Goal: Task Accomplishment & Management: Use online tool/utility

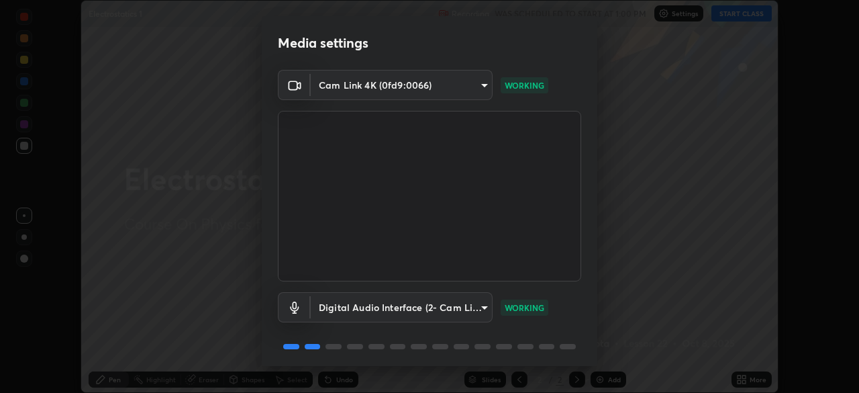
scroll to position [48, 0]
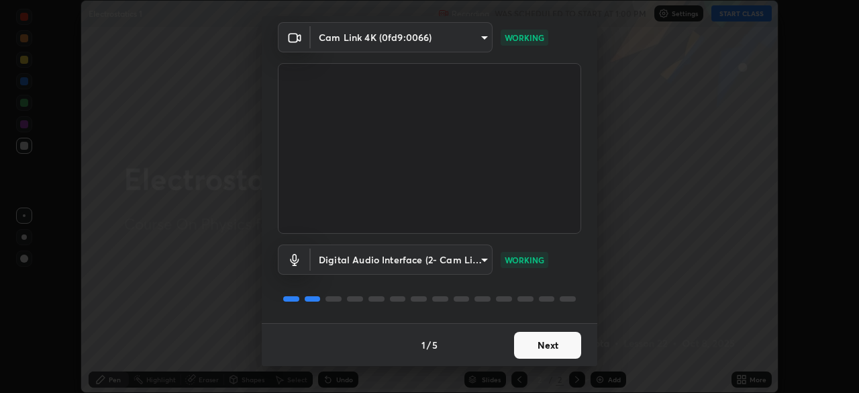
click at [541, 347] on button "Next" at bounding box center [547, 344] width 67 height 27
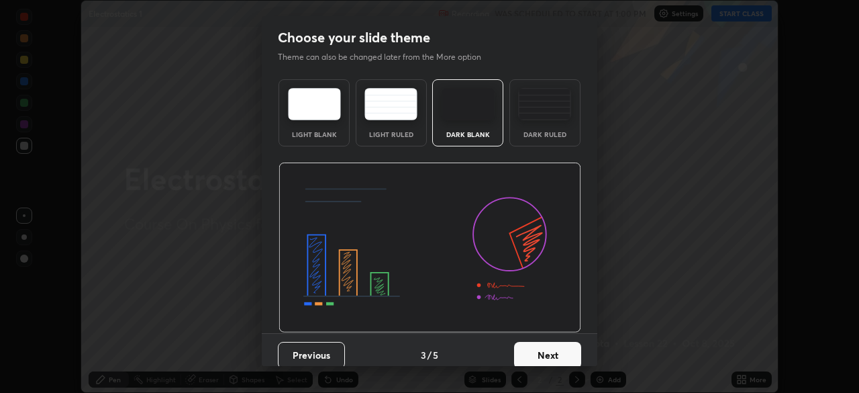
click at [546, 344] on button "Next" at bounding box center [547, 355] width 67 height 27
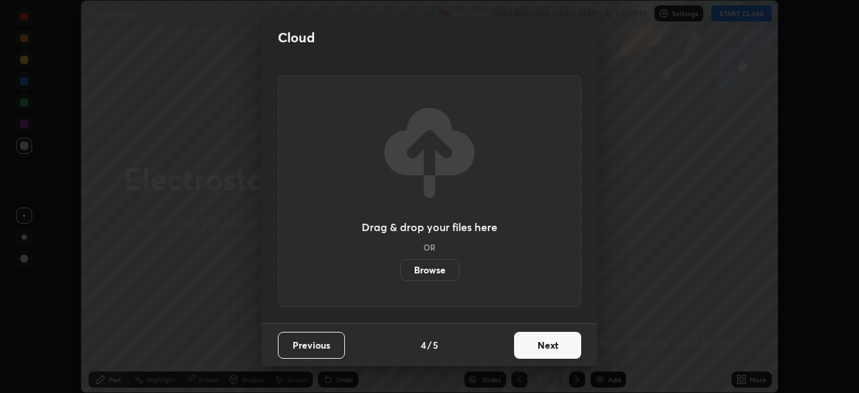
click at [552, 350] on button "Next" at bounding box center [547, 344] width 67 height 27
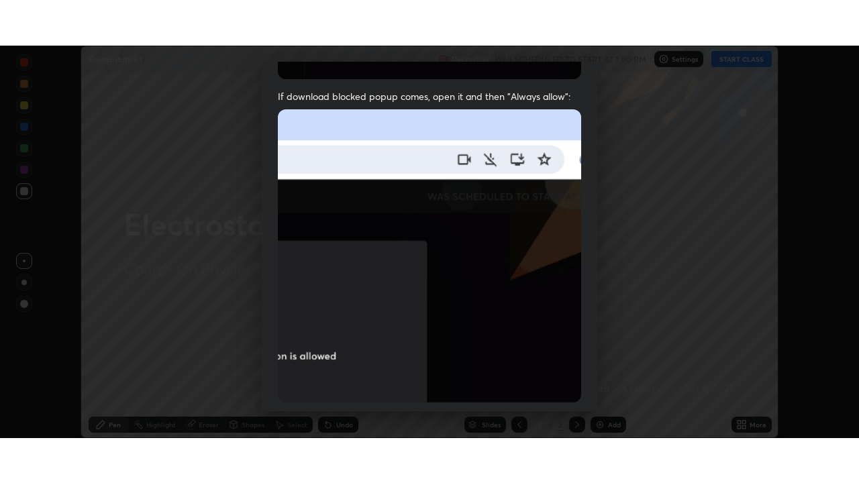
scroll to position [321, 0]
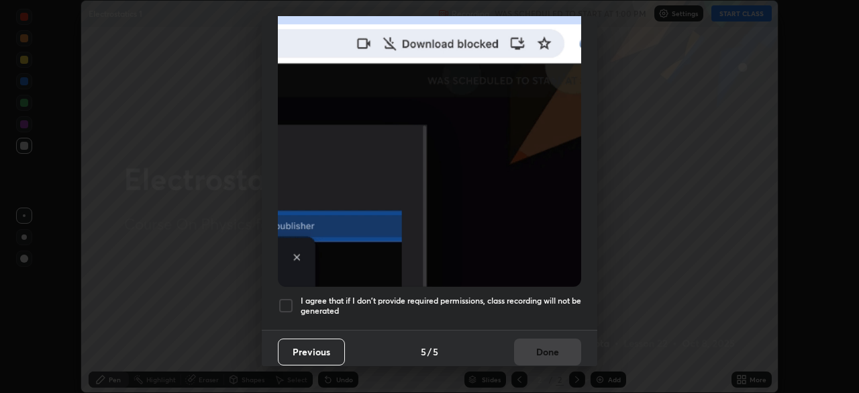
click at [556, 300] on h5 "I agree that if I don't provide required permissions, class recording will not …" at bounding box center [441, 305] width 280 height 21
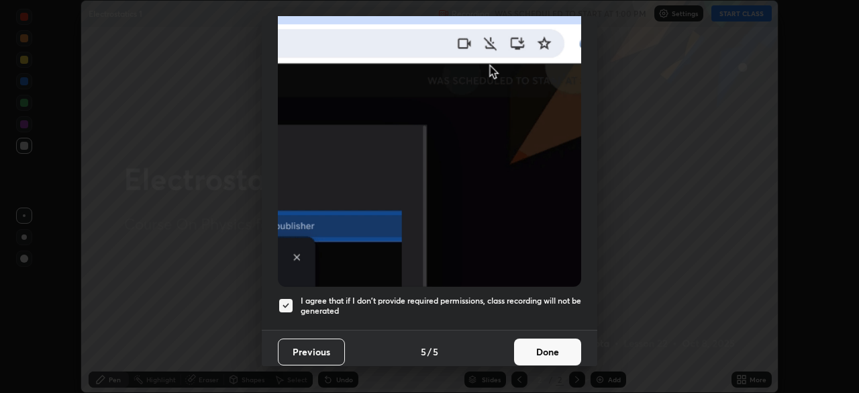
click at [553, 342] on button "Done" at bounding box center [547, 351] width 67 height 27
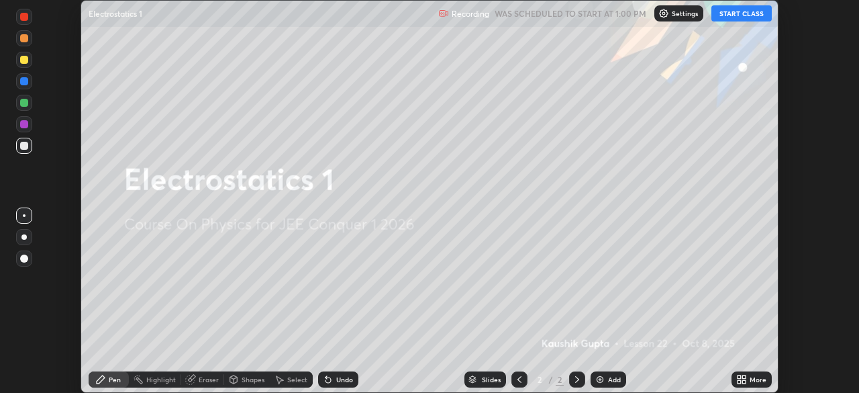
click at [744, 377] on icon at bounding box center [743, 376] width 3 height 3
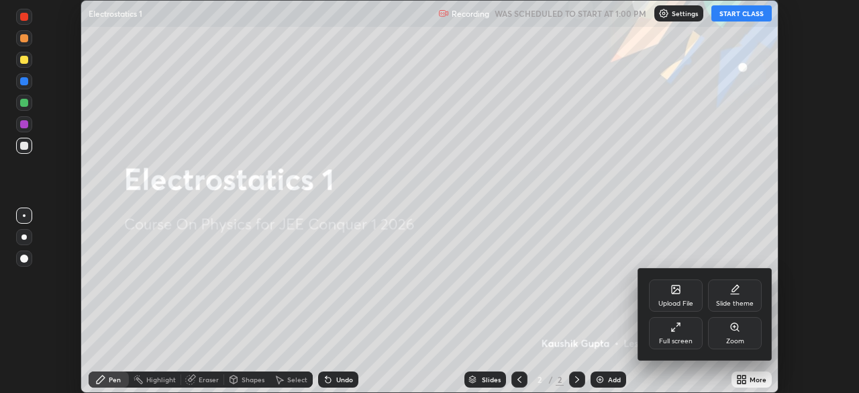
click at [692, 338] on div "Full screen" at bounding box center [676, 333] width 54 height 32
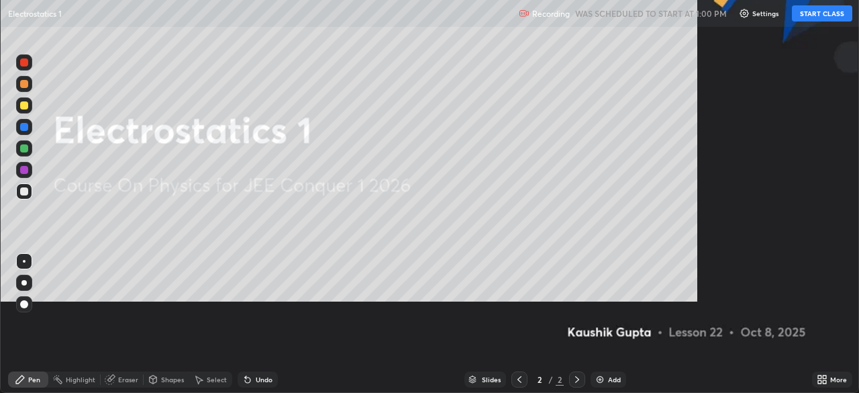
scroll to position [483, 859]
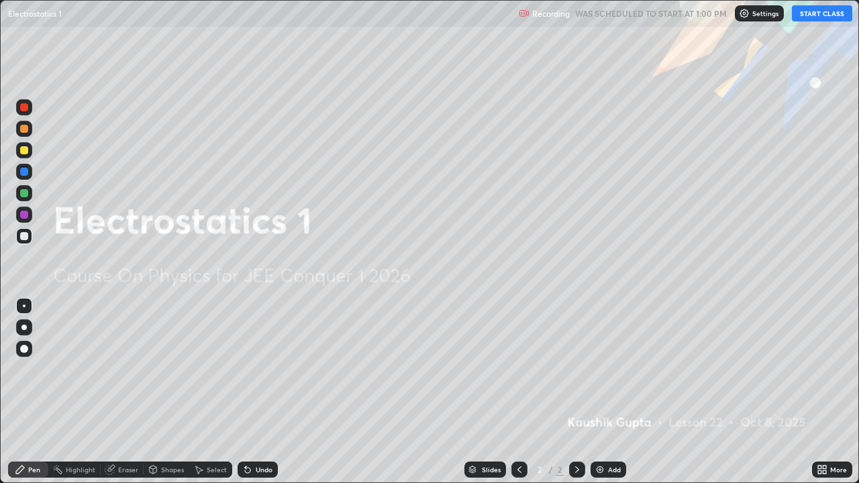
click at [824, 18] on button "START CLASS" at bounding box center [822, 13] width 60 height 16
click at [605, 392] on div "Add" at bounding box center [608, 470] width 36 height 16
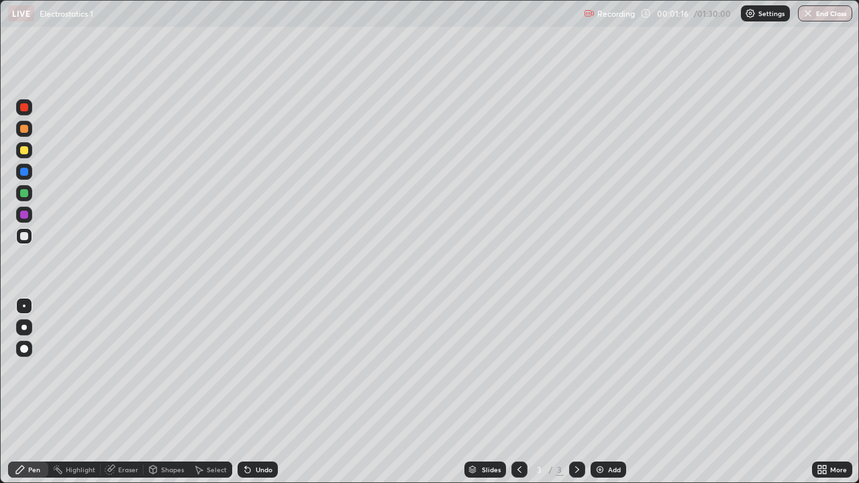
click at [23, 150] on div at bounding box center [24, 150] width 8 height 8
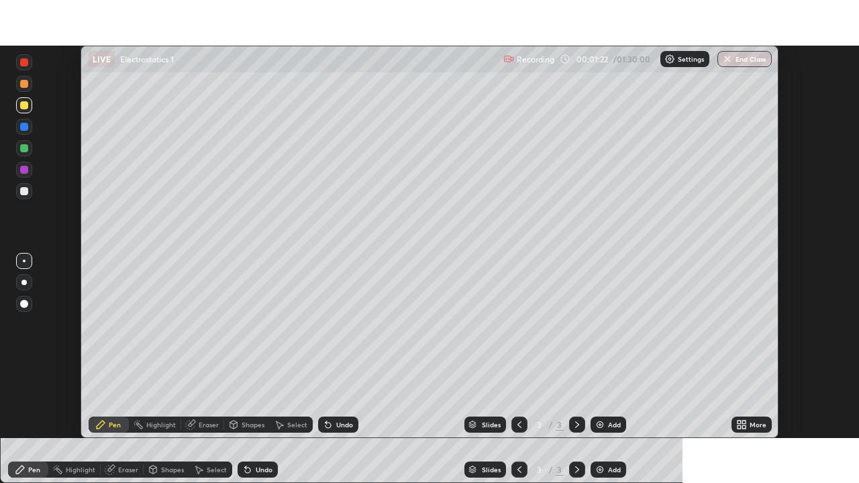
scroll to position [66705, 66239]
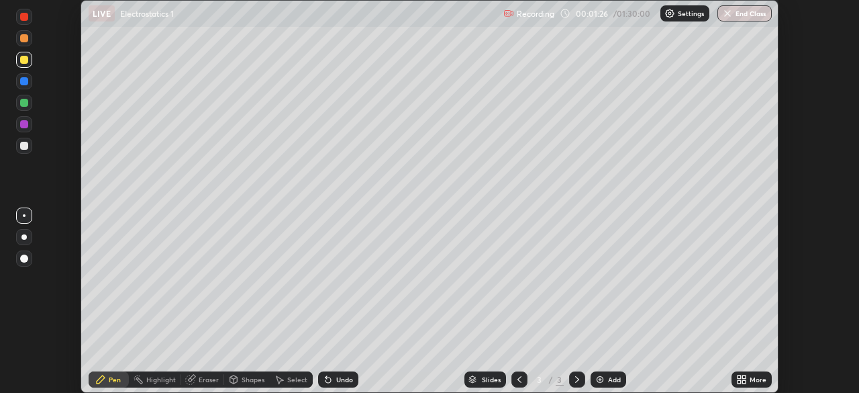
click at [739, 381] on icon at bounding box center [738, 381] width 3 height 3
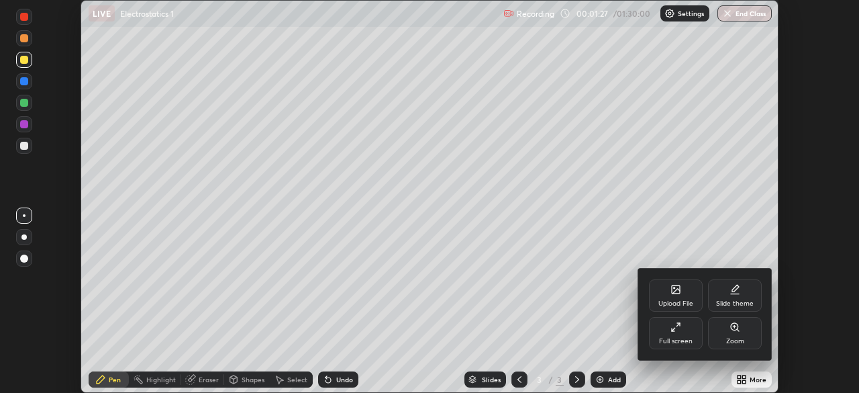
click at [673, 338] on div "Full screen" at bounding box center [676, 341] width 34 height 7
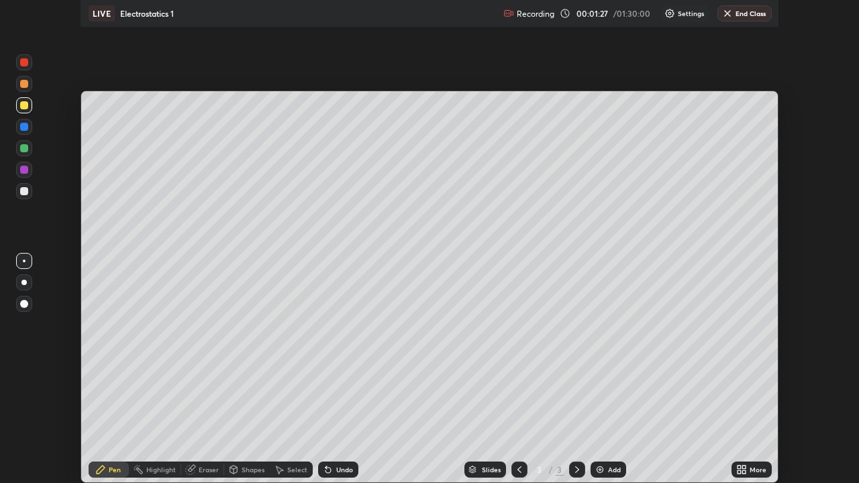
scroll to position [483, 859]
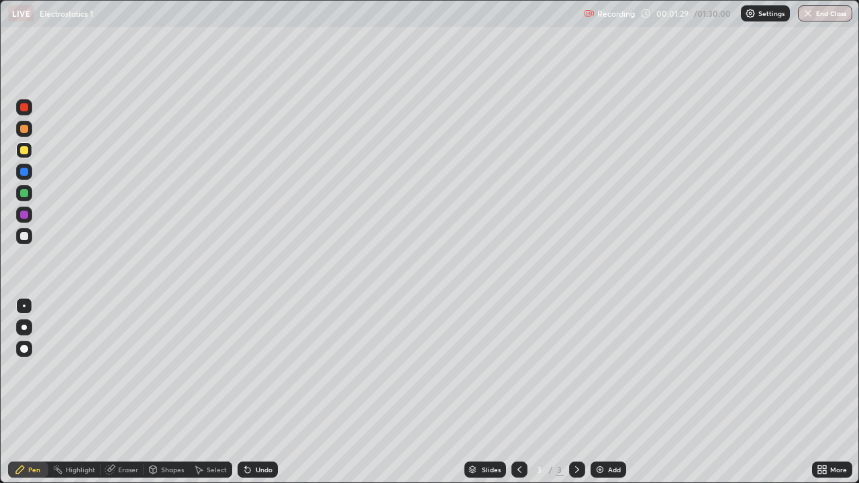
click at [19, 237] on div at bounding box center [24, 236] width 16 height 16
click at [24, 150] on div at bounding box center [24, 150] width 8 height 8
click at [615, 392] on div "Add" at bounding box center [614, 469] width 13 height 7
click at [20, 233] on div at bounding box center [24, 236] width 8 height 8
click at [31, 155] on div at bounding box center [24, 150] width 16 height 16
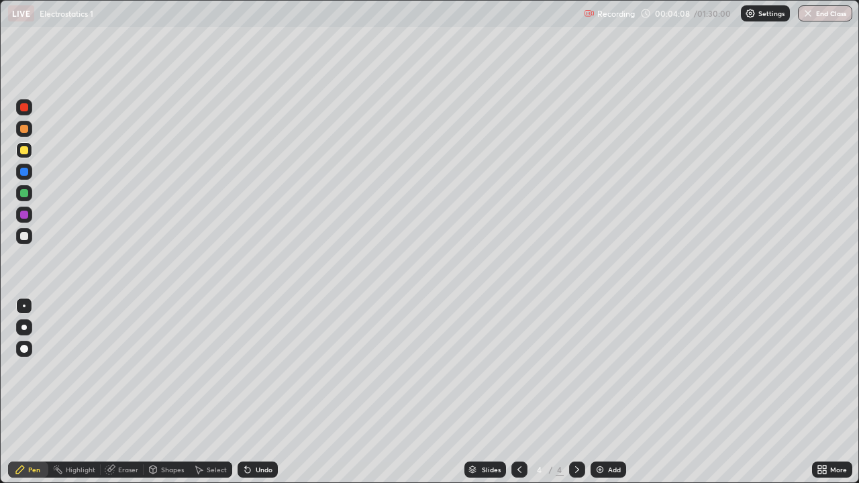
click at [260, 392] on div "Undo" at bounding box center [258, 470] width 40 height 16
click at [28, 239] on div at bounding box center [24, 236] width 16 height 16
click at [28, 152] on div at bounding box center [24, 150] width 16 height 16
click at [263, 392] on div "Undo" at bounding box center [264, 469] width 17 height 7
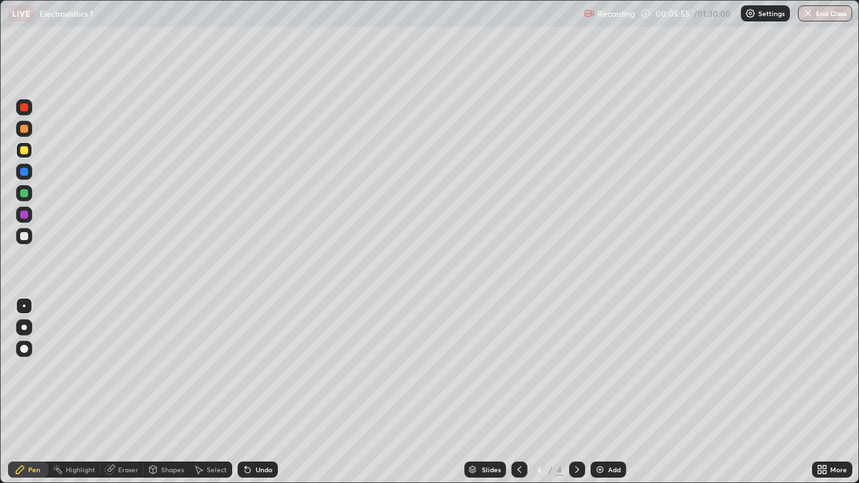
click at [264, 392] on div "Undo" at bounding box center [258, 470] width 40 height 16
click at [608, 392] on div "Add" at bounding box center [614, 469] width 13 height 7
click at [33, 236] on div at bounding box center [23, 235] width 21 height 21
click at [253, 392] on div "Undo" at bounding box center [258, 470] width 40 height 16
click at [20, 236] on div at bounding box center [24, 236] width 8 height 8
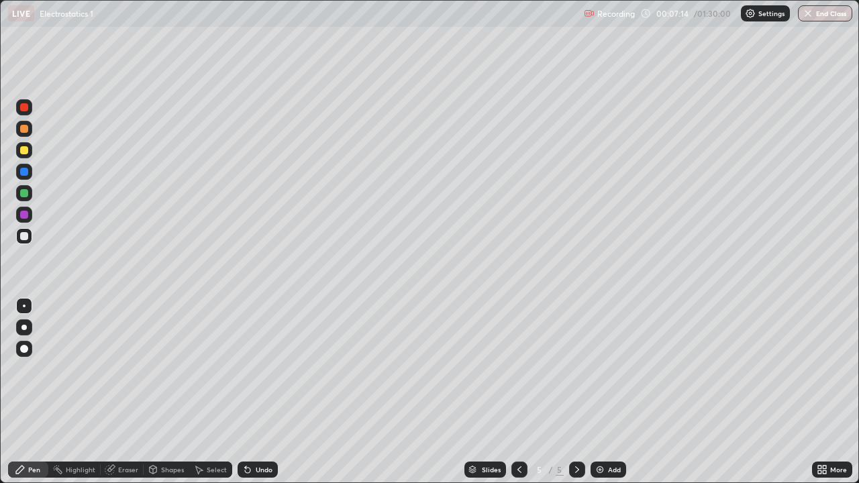
click at [115, 392] on div "Eraser" at bounding box center [122, 470] width 43 height 16
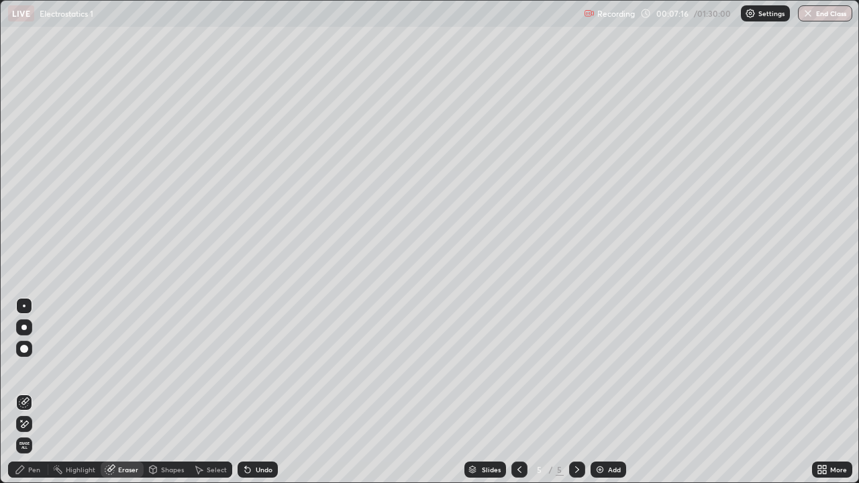
click at [28, 392] on div "Pen" at bounding box center [28, 470] width 40 height 16
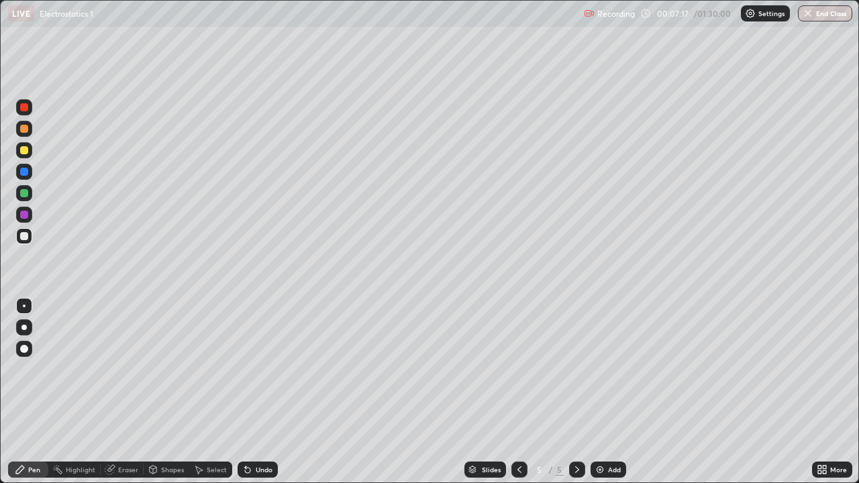
click at [23, 107] on div at bounding box center [24, 107] width 8 height 8
click at [23, 234] on div at bounding box center [24, 236] width 8 height 8
click at [23, 217] on div at bounding box center [24, 215] width 8 height 8
click at [25, 238] on div at bounding box center [24, 236] width 8 height 8
click at [19, 152] on div at bounding box center [24, 150] width 16 height 16
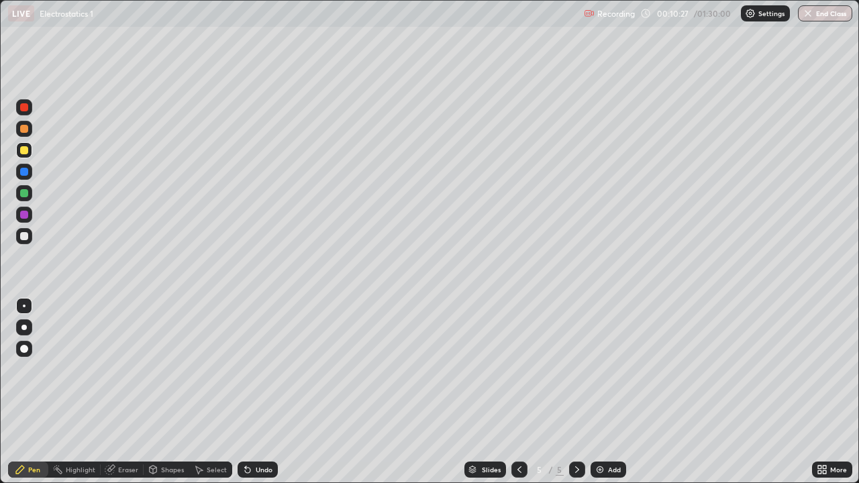
click at [258, 392] on div "Undo" at bounding box center [264, 469] width 17 height 7
click at [608, 392] on div "Add" at bounding box center [614, 469] width 13 height 7
click at [25, 236] on div at bounding box center [24, 236] width 8 height 8
click at [27, 107] on div at bounding box center [24, 107] width 8 height 8
click at [260, 392] on div "Undo" at bounding box center [264, 469] width 17 height 7
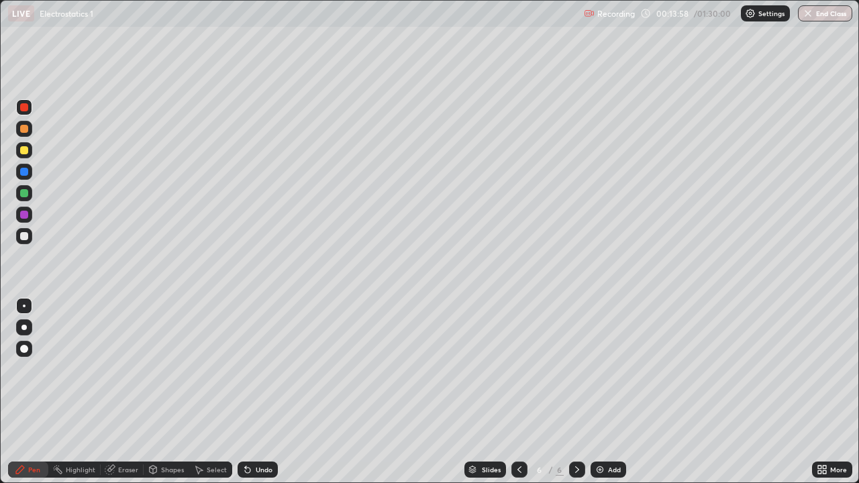
click at [30, 236] on div at bounding box center [24, 236] width 16 height 16
click at [615, 392] on div "Add" at bounding box center [614, 469] width 13 height 7
click at [21, 111] on div at bounding box center [24, 107] width 8 height 8
click at [25, 148] on div at bounding box center [24, 150] width 8 height 8
click at [256, 392] on div "Undo" at bounding box center [264, 469] width 17 height 7
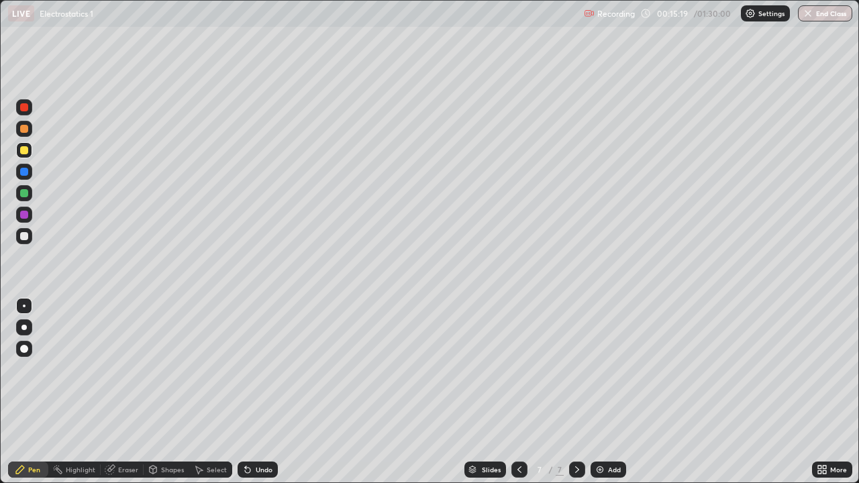
click at [24, 238] on div at bounding box center [24, 236] width 8 height 8
click at [17, 193] on div at bounding box center [24, 193] width 16 height 16
click at [20, 129] on div at bounding box center [24, 129] width 8 height 8
click at [17, 214] on div at bounding box center [24, 215] width 16 height 16
click at [121, 392] on div "Eraser" at bounding box center [128, 469] width 20 height 7
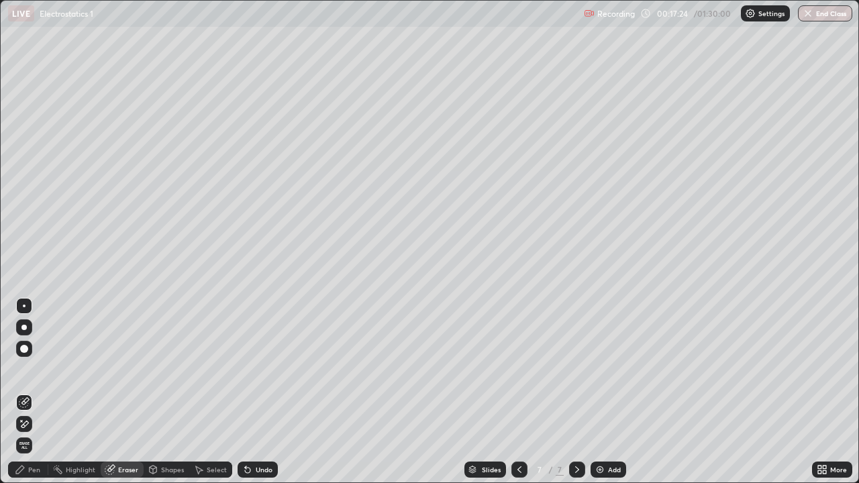
click at [32, 392] on div "Pen" at bounding box center [34, 469] width 12 height 7
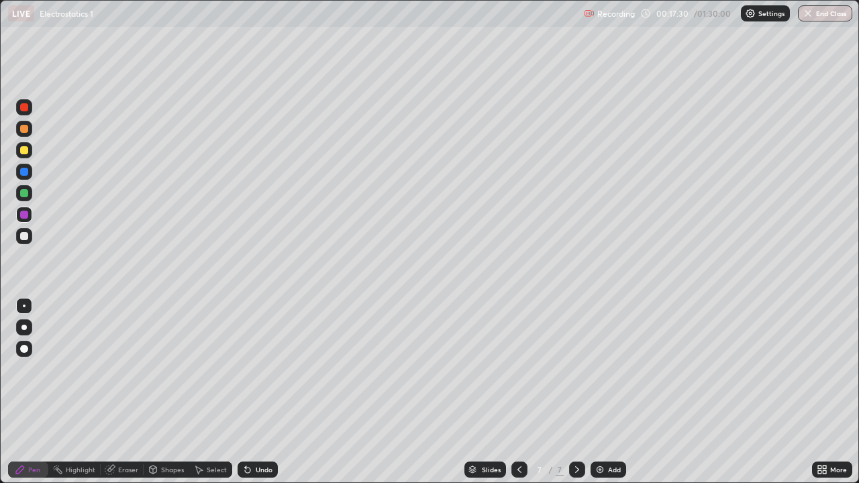
click at [260, 392] on div "Undo" at bounding box center [264, 469] width 17 height 7
click at [250, 392] on icon at bounding box center [247, 469] width 11 height 11
click at [245, 392] on icon at bounding box center [247, 470] width 5 height 5
click at [248, 392] on icon at bounding box center [247, 470] width 5 height 5
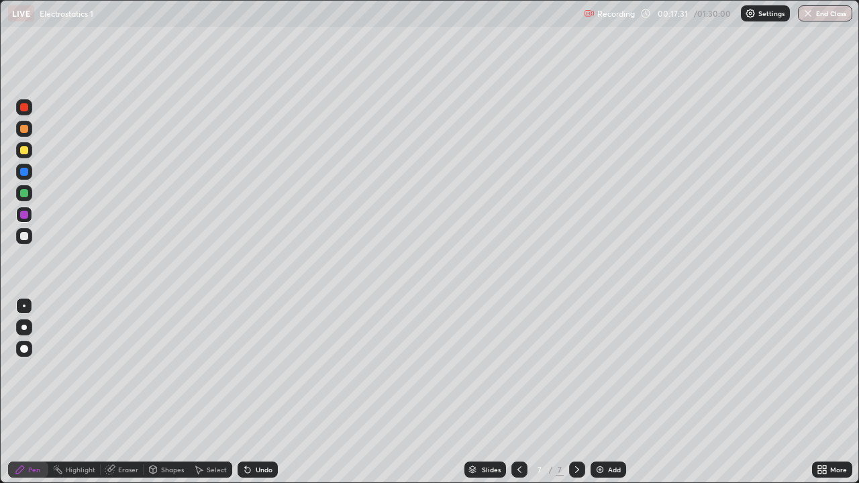
click at [246, 392] on icon at bounding box center [247, 470] width 5 height 5
click at [251, 392] on icon at bounding box center [247, 469] width 11 height 11
click at [252, 392] on div "Undo" at bounding box center [258, 470] width 40 height 16
click at [251, 392] on div "Undo" at bounding box center [258, 470] width 40 height 16
click at [250, 392] on icon at bounding box center [247, 469] width 11 height 11
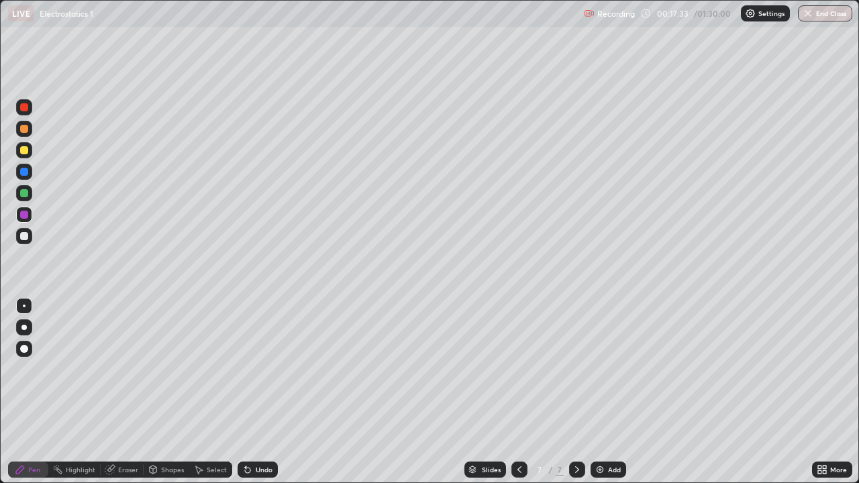
click at [246, 392] on icon at bounding box center [247, 470] width 5 height 5
click at [250, 392] on icon at bounding box center [247, 469] width 11 height 11
click at [608, 392] on div "Add" at bounding box center [614, 469] width 13 height 7
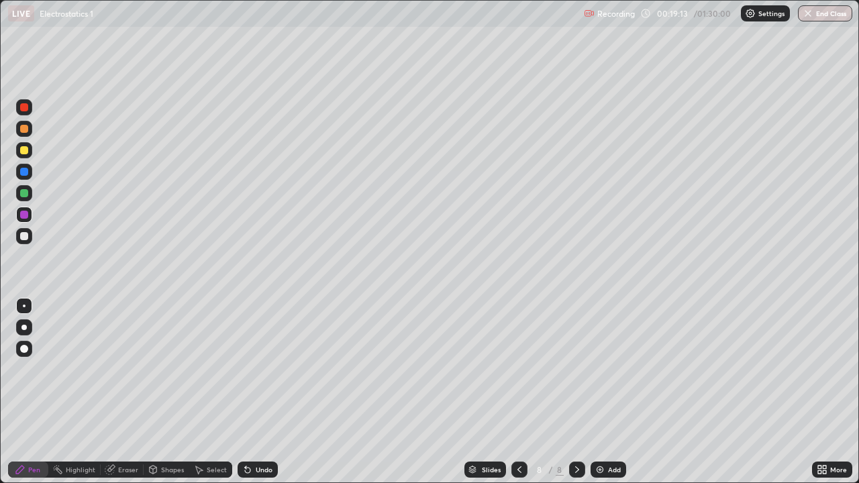
click at [17, 232] on div at bounding box center [24, 236] width 16 height 16
click at [23, 125] on div at bounding box center [24, 129] width 8 height 8
click at [260, 392] on div "Undo" at bounding box center [264, 469] width 17 height 7
click at [123, 392] on div "Eraser" at bounding box center [128, 469] width 20 height 7
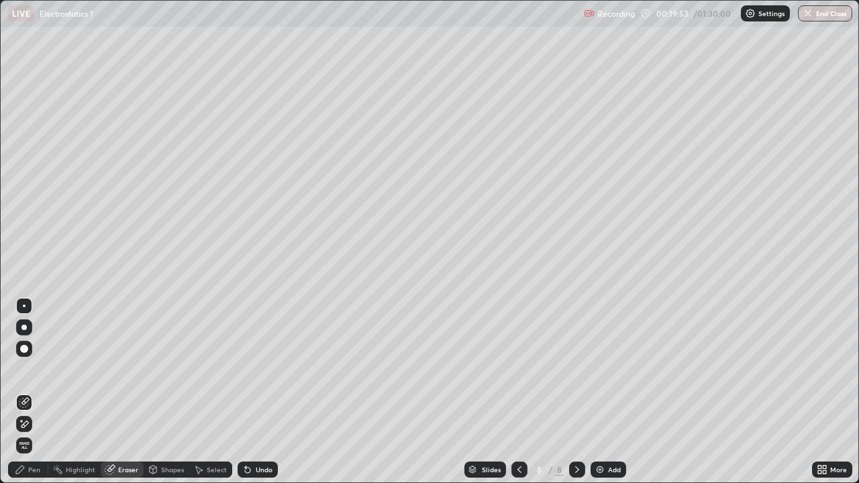
click at [35, 392] on div "Pen" at bounding box center [28, 470] width 40 height 16
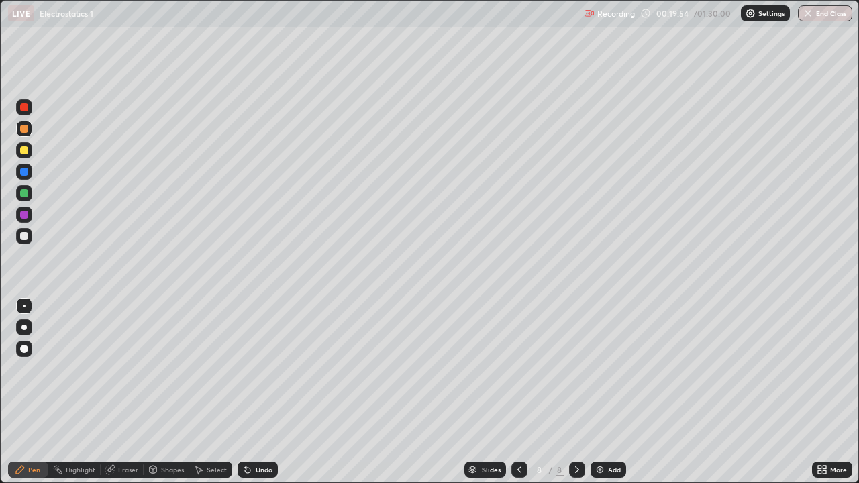
click at [25, 242] on div at bounding box center [24, 236] width 16 height 16
click at [264, 392] on div "Undo" at bounding box center [264, 469] width 17 height 7
click at [260, 392] on div "Undo" at bounding box center [264, 469] width 17 height 7
click at [28, 154] on div at bounding box center [24, 150] width 16 height 16
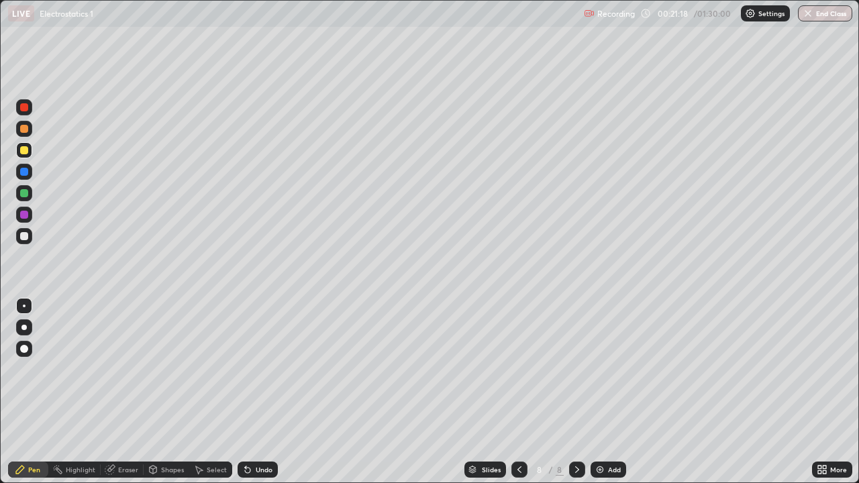
click at [31, 132] on div at bounding box center [24, 129] width 16 height 16
click at [268, 392] on div "Undo" at bounding box center [264, 469] width 17 height 7
click at [266, 392] on div "Undo" at bounding box center [264, 469] width 17 height 7
click at [609, 392] on div "Add" at bounding box center [608, 470] width 36 height 16
click at [22, 239] on div at bounding box center [24, 236] width 8 height 8
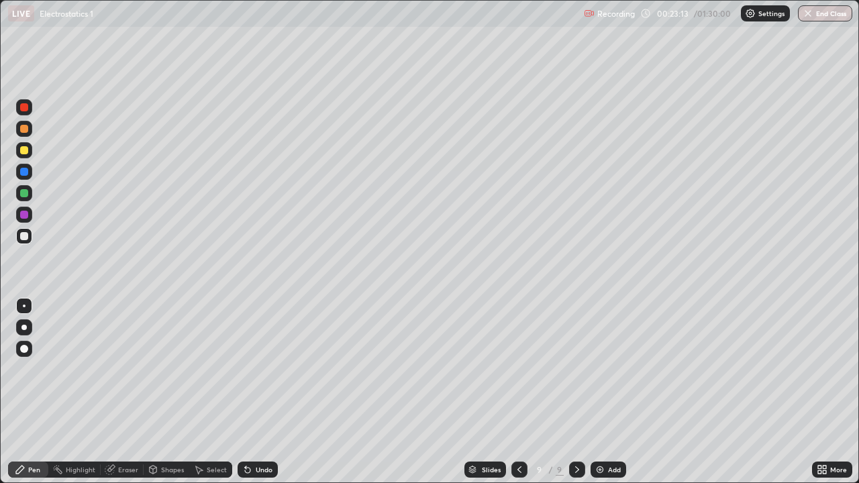
click at [22, 107] on div at bounding box center [24, 107] width 8 height 8
click at [30, 154] on div at bounding box center [24, 150] width 16 height 16
click at [270, 392] on div "Undo" at bounding box center [264, 469] width 17 height 7
click at [266, 392] on div "Undo" at bounding box center [264, 469] width 17 height 7
click at [265, 392] on div "Undo" at bounding box center [264, 469] width 17 height 7
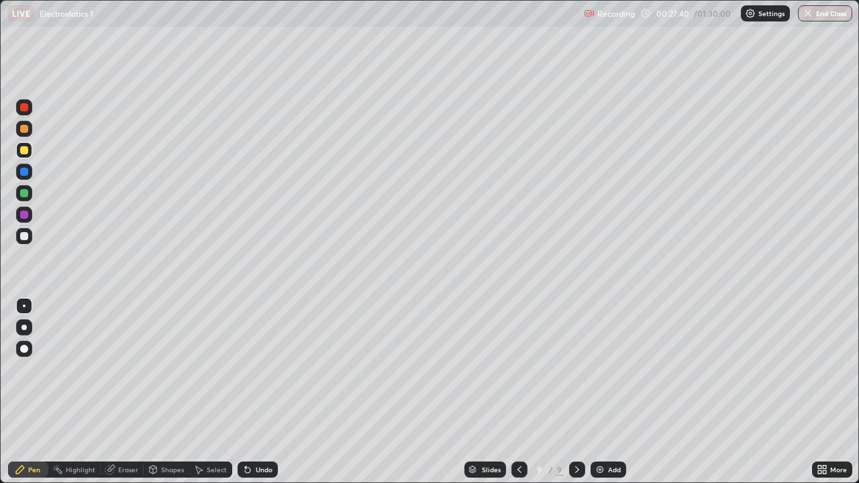
click at [264, 392] on div "Undo" at bounding box center [264, 469] width 17 height 7
click at [271, 392] on div "Undo" at bounding box center [258, 470] width 40 height 16
click at [269, 392] on div "Undo" at bounding box center [264, 469] width 17 height 7
click at [23, 240] on div at bounding box center [24, 236] width 16 height 16
click at [267, 392] on div "Undo" at bounding box center [264, 469] width 17 height 7
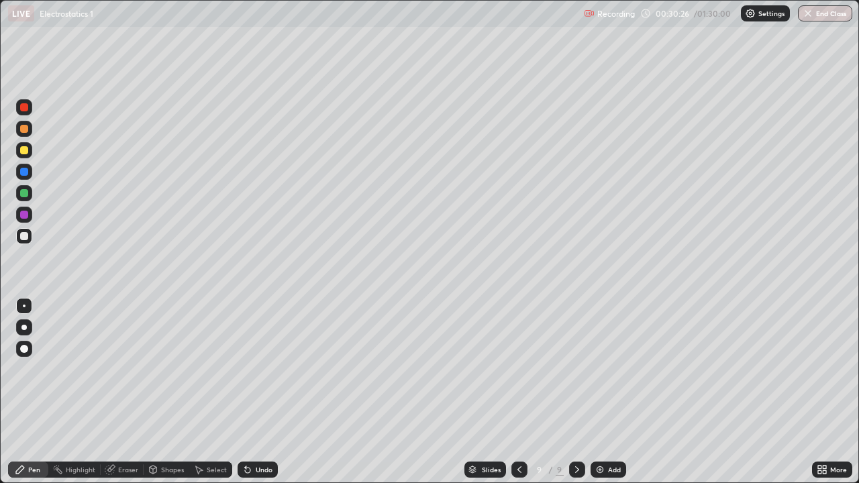
click at [605, 392] on div "Add" at bounding box center [608, 470] width 36 height 16
click at [24, 148] on div at bounding box center [24, 150] width 8 height 8
click at [23, 104] on div at bounding box center [24, 107] width 8 height 8
click at [25, 131] on div at bounding box center [24, 129] width 8 height 8
click at [166, 392] on div "Shapes" at bounding box center [167, 469] width 46 height 27
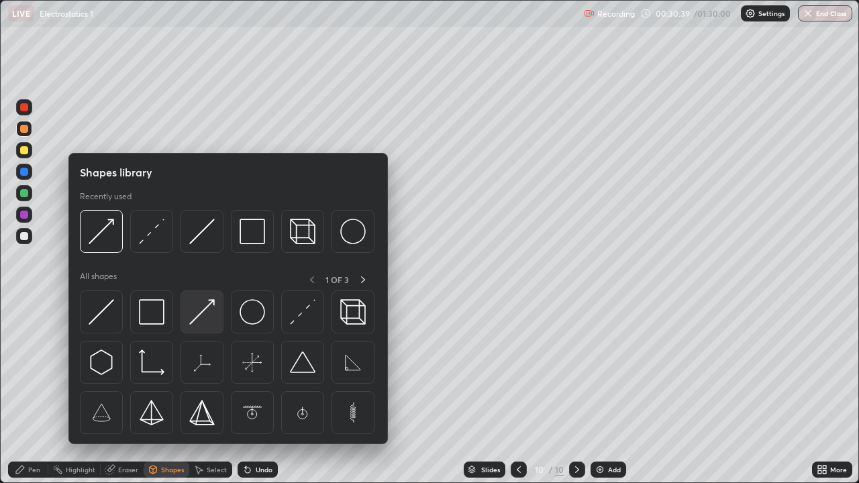
click at [209, 318] on img at bounding box center [201, 311] width 25 height 25
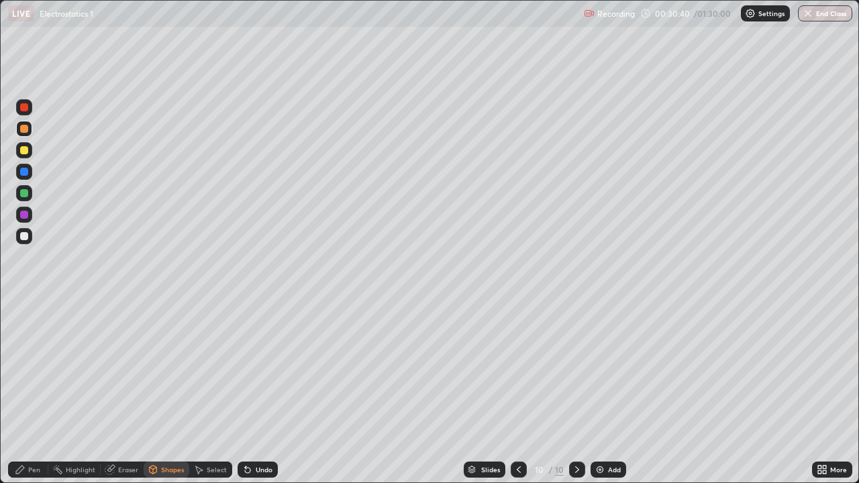
click at [24, 238] on div at bounding box center [24, 236] width 8 height 8
click at [30, 392] on div "Pen" at bounding box center [34, 469] width 12 height 7
click at [165, 392] on div "Shapes" at bounding box center [167, 470] width 46 height 16
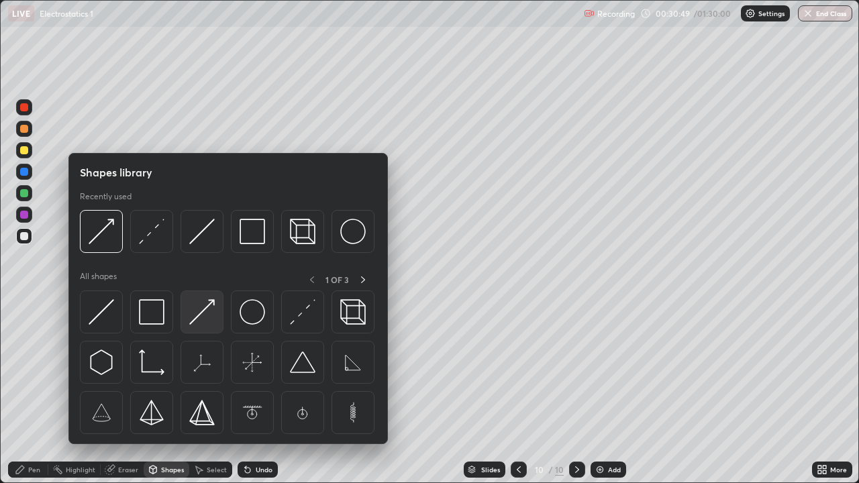
click at [199, 315] on img at bounding box center [201, 311] width 25 height 25
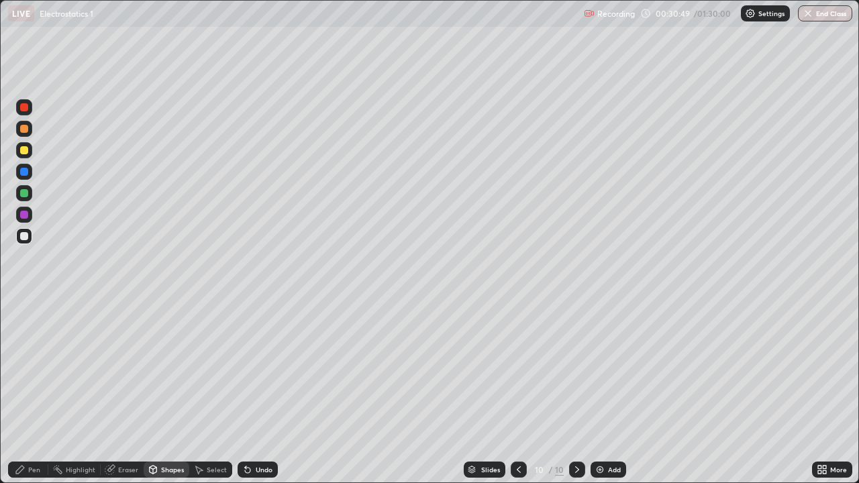
click at [20, 151] on div at bounding box center [24, 150] width 8 height 8
click at [23, 174] on div at bounding box center [24, 172] width 8 height 8
click at [18, 392] on icon at bounding box center [20, 469] width 11 height 11
click at [258, 392] on div "Undo" at bounding box center [264, 469] width 17 height 7
click at [166, 392] on div "Shapes" at bounding box center [167, 470] width 46 height 16
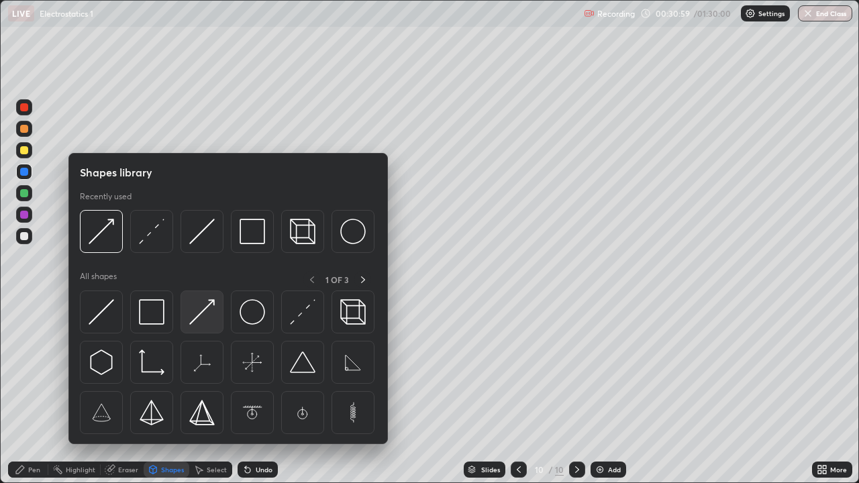
click at [195, 317] on img at bounding box center [201, 311] width 25 height 25
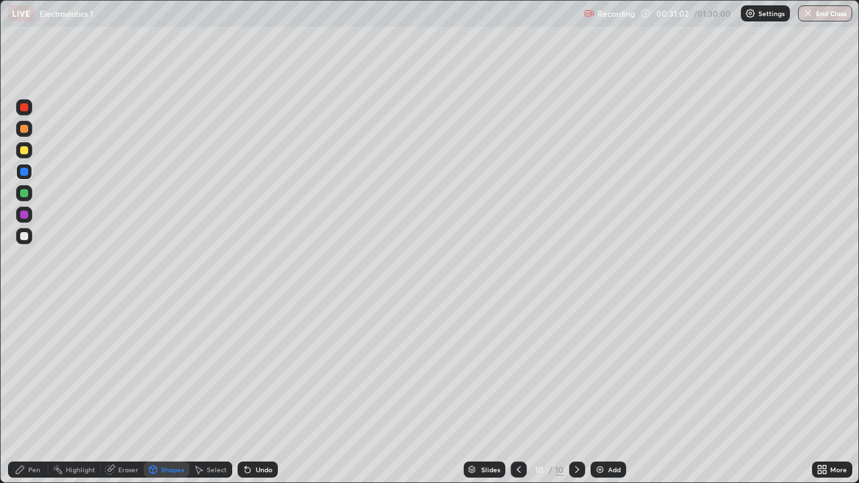
click at [28, 392] on div "Pen" at bounding box center [28, 470] width 40 height 16
click at [25, 234] on div at bounding box center [24, 236] width 8 height 8
click at [157, 392] on icon at bounding box center [153, 469] width 11 height 11
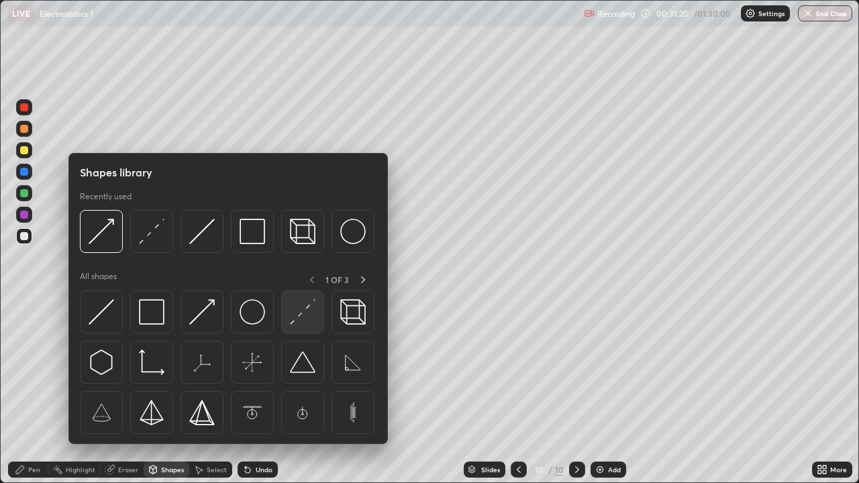
click at [297, 312] on img at bounding box center [302, 311] width 25 height 25
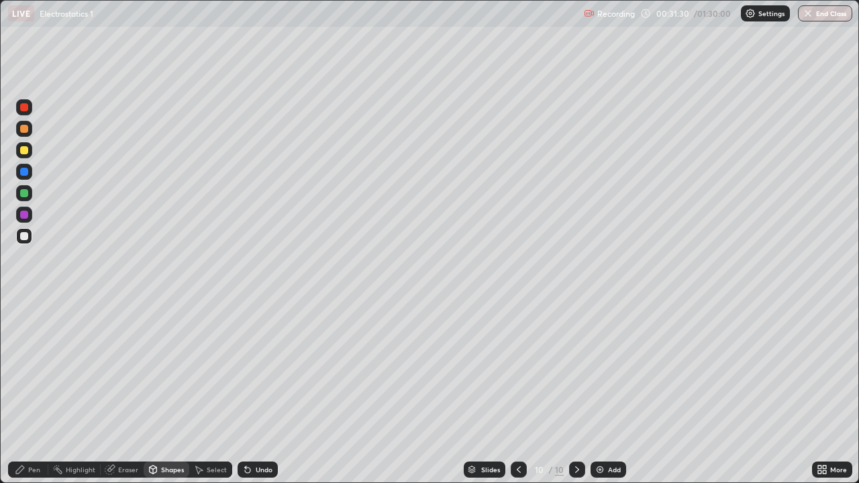
click at [27, 392] on div "Pen" at bounding box center [28, 470] width 40 height 16
click at [24, 128] on div at bounding box center [24, 129] width 8 height 8
click at [170, 392] on div "Shapes" at bounding box center [167, 470] width 46 height 16
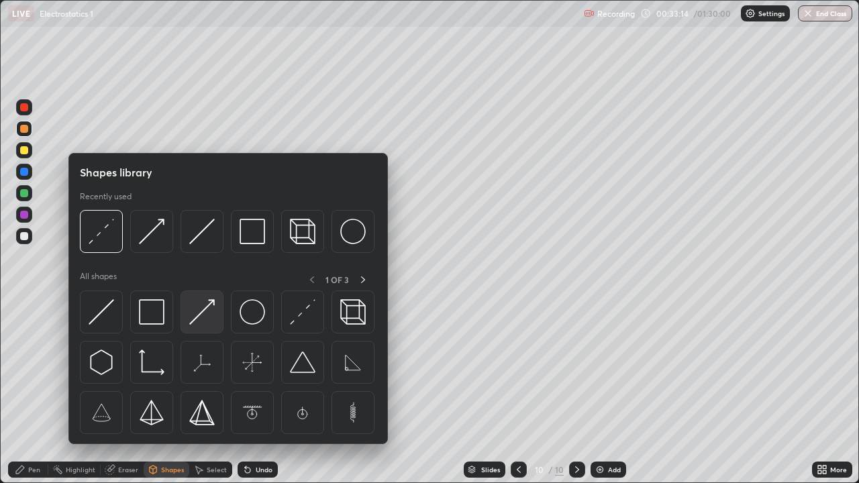
click at [203, 307] on img at bounding box center [201, 311] width 25 height 25
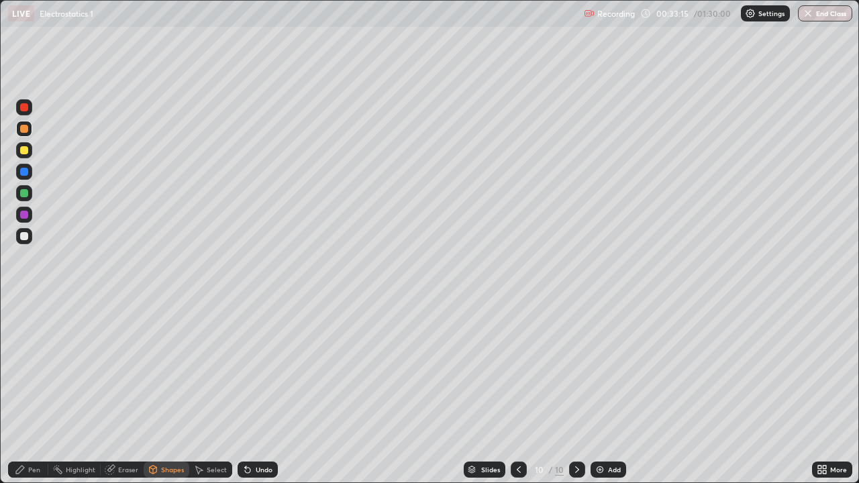
click at [26, 108] on div at bounding box center [24, 107] width 8 height 8
click at [32, 392] on div "Pen" at bounding box center [34, 469] width 12 height 7
click at [260, 392] on div "Undo" at bounding box center [264, 469] width 17 height 7
click at [609, 392] on div "Add" at bounding box center [614, 469] width 13 height 7
click at [170, 392] on div "Shapes" at bounding box center [172, 469] width 23 height 7
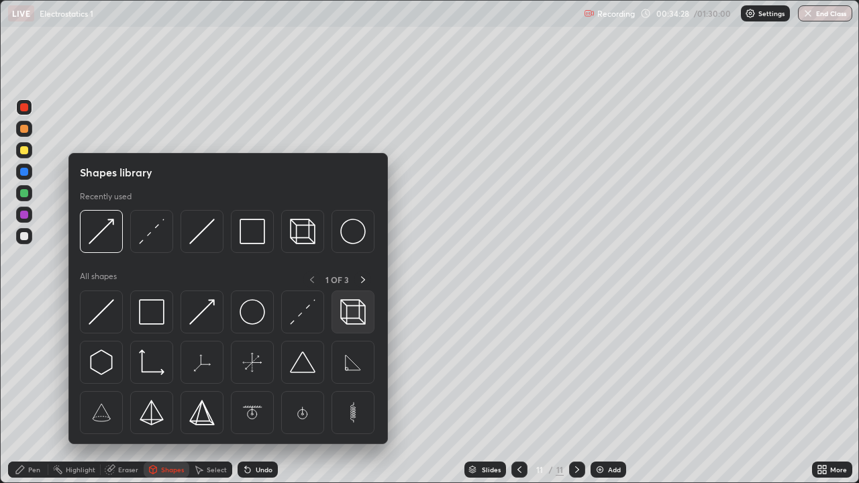
click at [350, 321] on img at bounding box center [352, 311] width 25 height 25
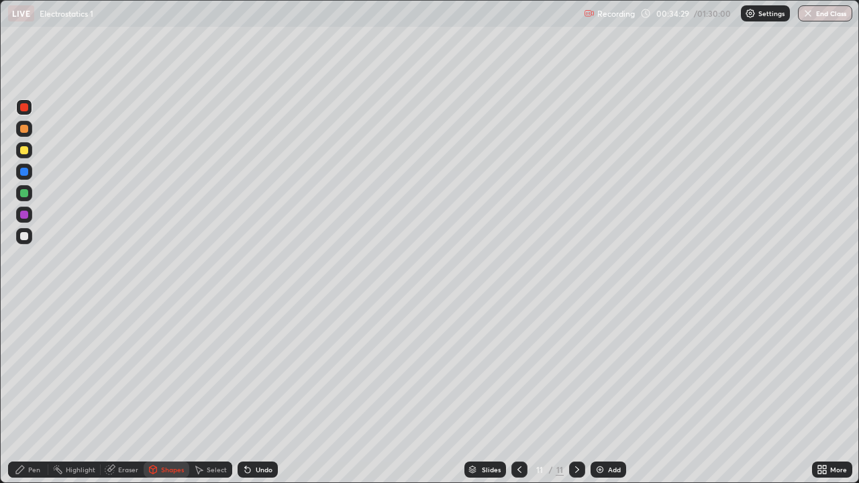
click at [26, 231] on div at bounding box center [24, 236] width 16 height 16
click at [151, 392] on icon at bounding box center [153, 470] width 7 height 8
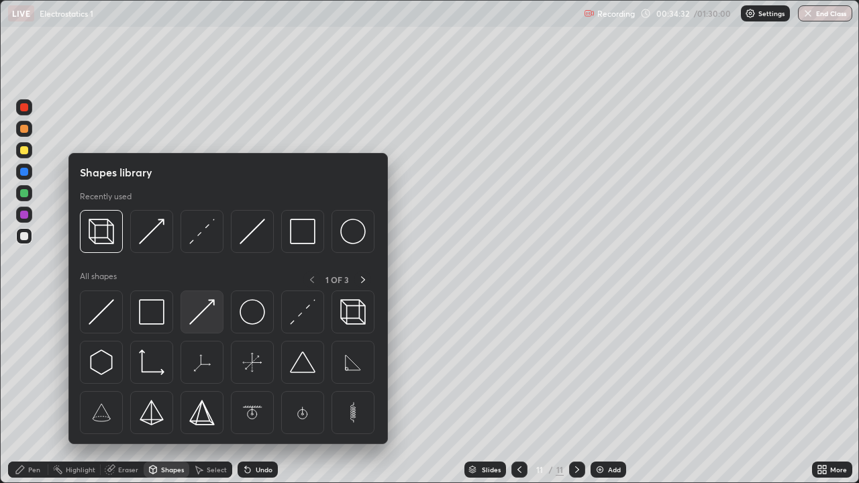
click at [203, 317] on img at bounding box center [201, 311] width 25 height 25
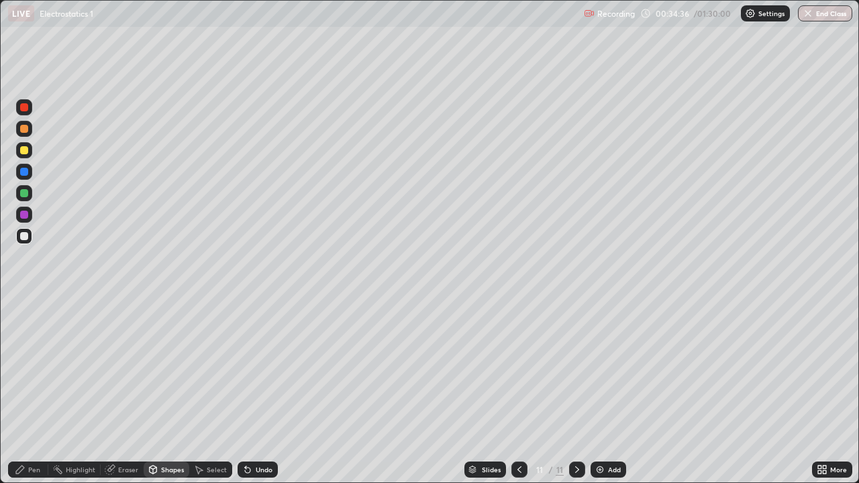
click at [260, 392] on div "Undo" at bounding box center [258, 470] width 40 height 16
click at [266, 392] on div "Undo" at bounding box center [258, 470] width 40 height 16
click at [24, 392] on icon at bounding box center [20, 469] width 11 height 11
click at [23, 152] on div at bounding box center [24, 150] width 8 height 8
click at [24, 170] on div at bounding box center [24, 172] width 8 height 8
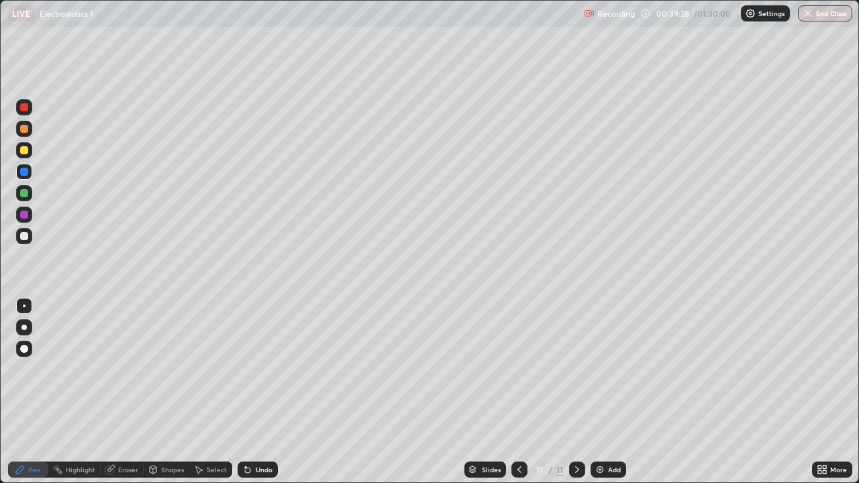
click at [22, 194] on div at bounding box center [24, 193] width 8 height 8
click at [21, 214] on div at bounding box center [24, 215] width 8 height 8
click at [256, 392] on div "Undo" at bounding box center [264, 469] width 17 height 7
click at [253, 392] on div "Undo" at bounding box center [258, 470] width 40 height 16
click at [256, 392] on div "Undo" at bounding box center [264, 469] width 17 height 7
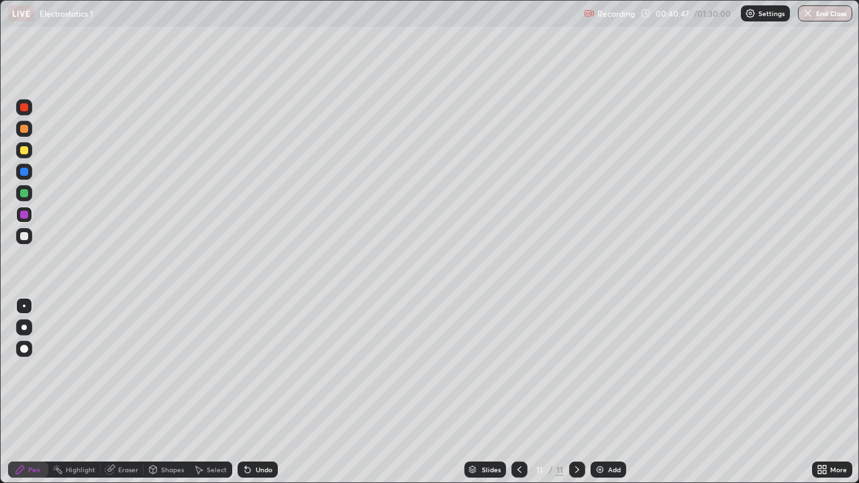
click at [252, 392] on div "Undo" at bounding box center [258, 470] width 40 height 16
click at [251, 392] on div "Undo" at bounding box center [258, 470] width 40 height 16
click at [250, 392] on div "Undo" at bounding box center [258, 470] width 40 height 16
click at [246, 392] on icon at bounding box center [247, 470] width 5 height 5
click at [250, 392] on icon at bounding box center [247, 469] width 11 height 11
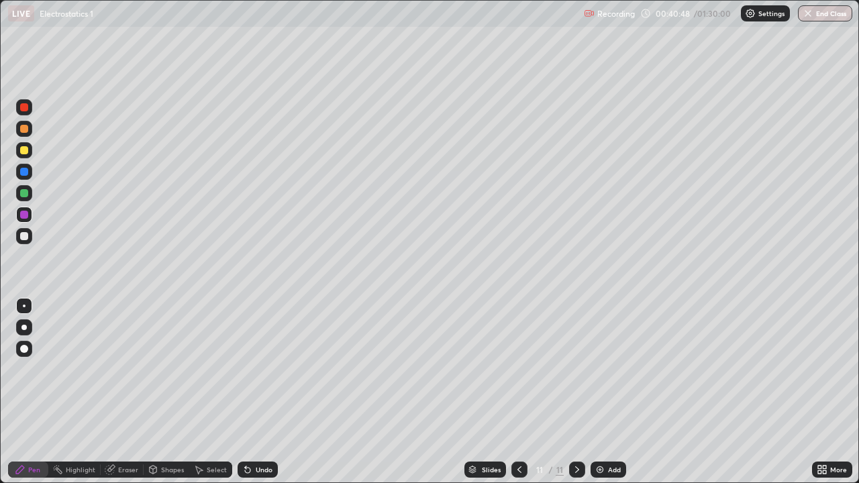
click at [248, 392] on icon at bounding box center [247, 469] width 11 height 11
click at [250, 392] on icon at bounding box center [247, 469] width 11 height 11
click at [251, 392] on div "Undo" at bounding box center [258, 470] width 40 height 16
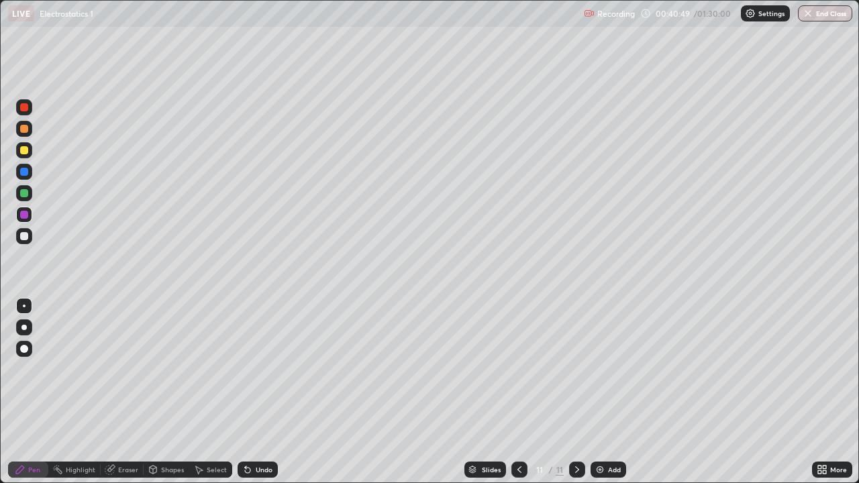
click at [253, 392] on div "Undo" at bounding box center [258, 470] width 40 height 16
click at [252, 392] on div "Undo" at bounding box center [258, 470] width 40 height 16
click at [254, 392] on div "Undo" at bounding box center [258, 470] width 40 height 16
click at [252, 392] on div "Undo" at bounding box center [258, 470] width 40 height 16
click at [254, 392] on div "Undo" at bounding box center [258, 470] width 40 height 16
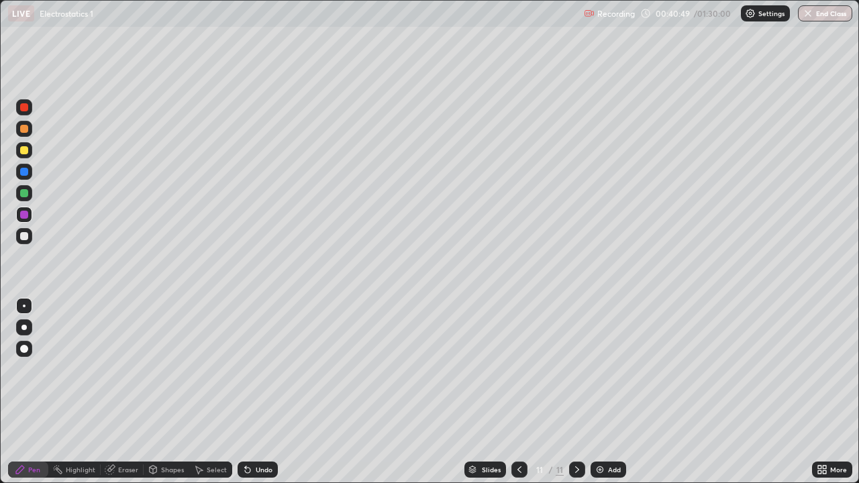
click at [254, 392] on div "Undo" at bounding box center [258, 470] width 40 height 16
click at [253, 392] on div "Undo" at bounding box center [258, 470] width 40 height 16
click at [256, 392] on div "Undo" at bounding box center [264, 469] width 17 height 7
click at [214, 392] on div "Select" at bounding box center [217, 469] width 20 height 7
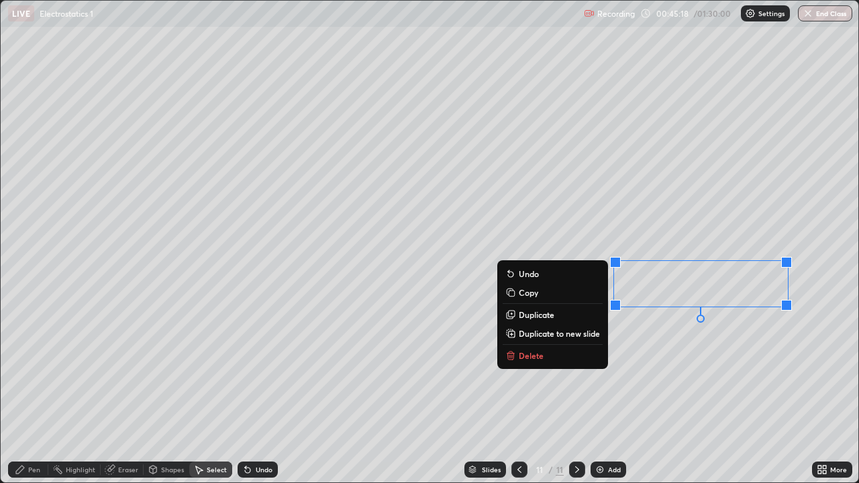
click at [345, 392] on div "0 ° Undo Copy Duplicate Duplicate to new slide Delete" at bounding box center [430, 242] width 858 height 482
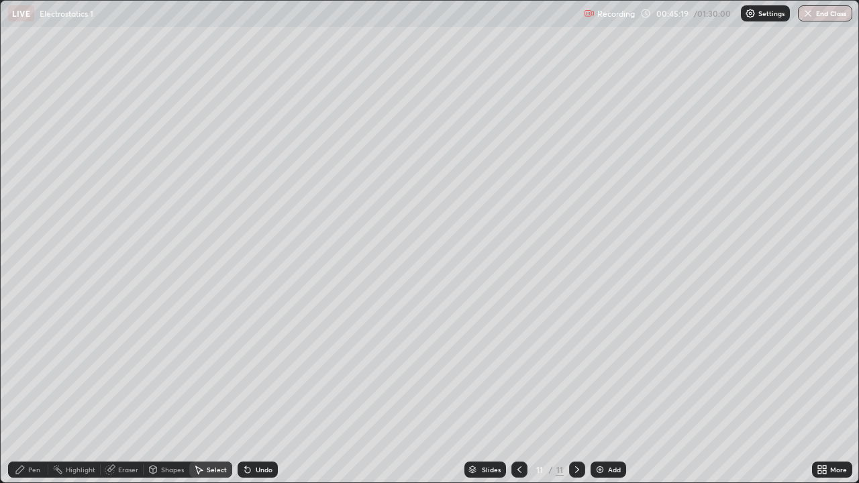
click at [33, 392] on div "Pen" at bounding box center [34, 469] width 12 height 7
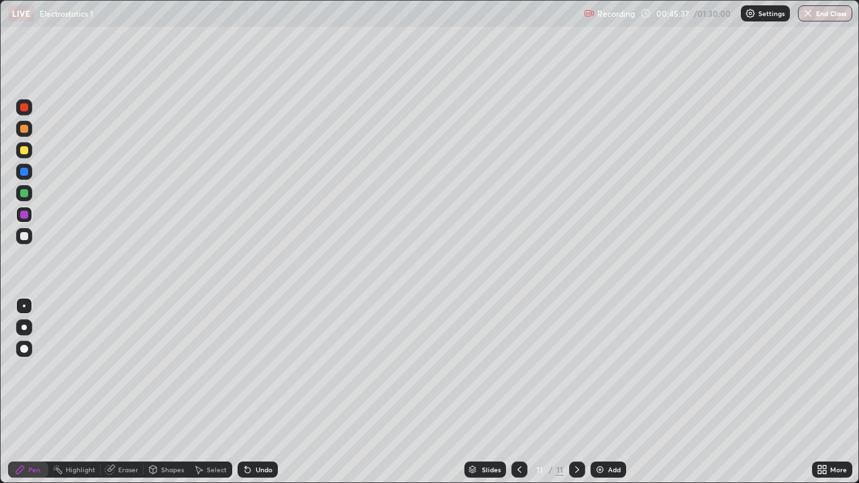
click at [615, 392] on div "Add" at bounding box center [614, 469] width 13 height 7
click at [174, 392] on div "Shapes" at bounding box center [167, 470] width 46 height 16
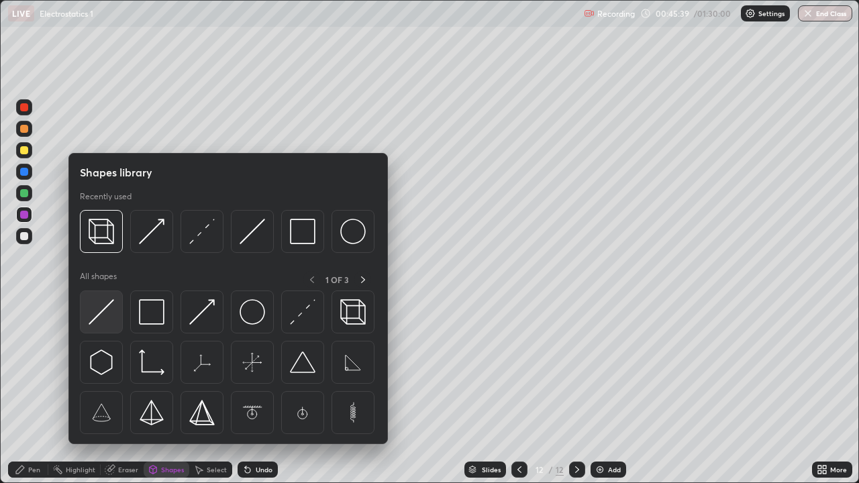
click at [109, 309] on img at bounding box center [101, 311] width 25 height 25
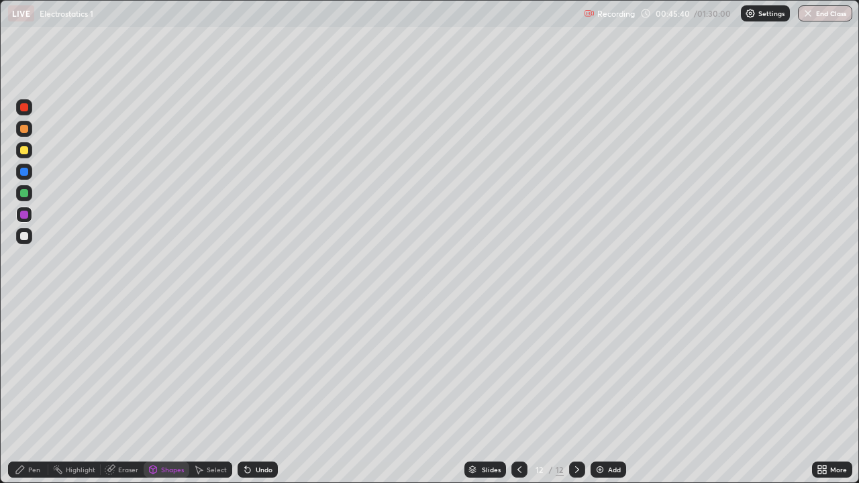
click at [25, 236] on div at bounding box center [24, 236] width 8 height 8
click at [19, 392] on div "Pen" at bounding box center [28, 470] width 40 height 16
click at [23, 236] on div at bounding box center [24, 236] width 8 height 8
click at [25, 188] on div at bounding box center [24, 193] width 16 height 16
click at [22, 234] on div at bounding box center [24, 236] width 8 height 8
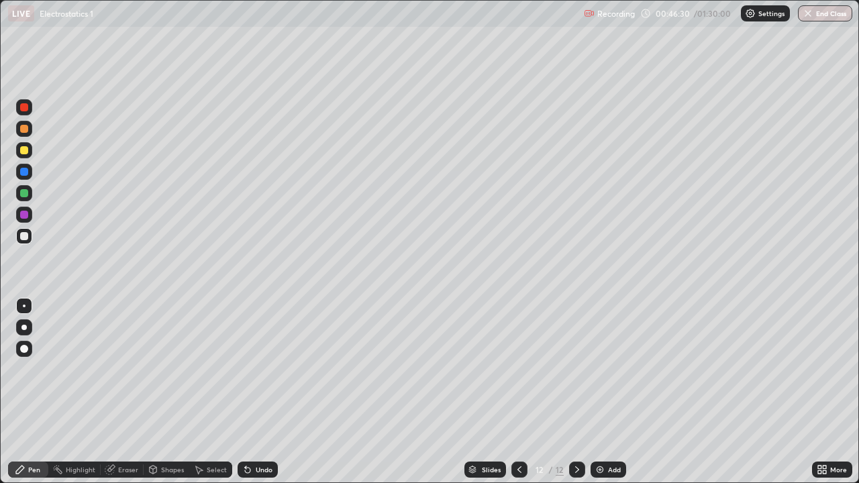
click at [23, 108] on div at bounding box center [24, 107] width 8 height 8
click at [263, 392] on div "Undo" at bounding box center [264, 469] width 17 height 7
click at [26, 174] on div at bounding box center [24, 172] width 8 height 8
click at [253, 392] on div "Undo" at bounding box center [258, 470] width 40 height 16
click at [253, 392] on div "Undo" at bounding box center [255, 469] width 46 height 27
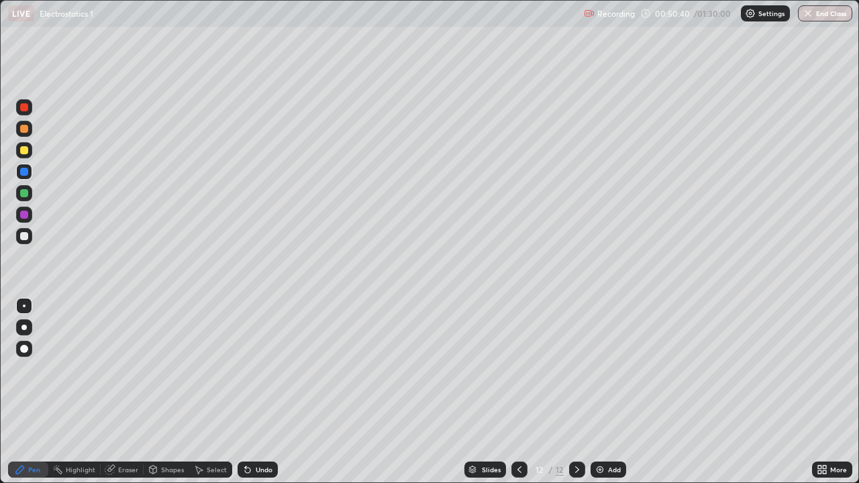
click at [256, 392] on div "Undo" at bounding box center [255, 469] width 46 height 27
click at [258, 392] on div "Undo" at bounding box center [255, 469] width 46 height 27
click at [26, 236] on div at bounding box center [24, 236] width 8 height 8
click at [24, 166] on div at bounding box center [24, 172] width 16 height 16
click at [27, 107] on div at bounding box center [24, 107] width 8 height 8
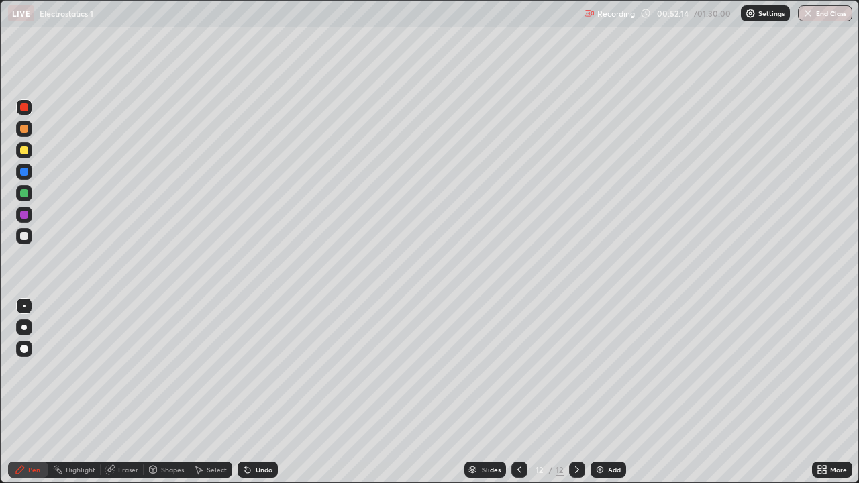
click at [252, 392] on div "Undo" at bounding box center [258, 470] width 40 height 16
click at [256, 392] on div "Undo" at bounding box center [264, 469] width 17 height 7
click at [264, 392] on div "Undo" at bounding box center [264, 469] width 17 height 7
click at [519, 392] on div at bounding box center [519, 470] width 16 height 16
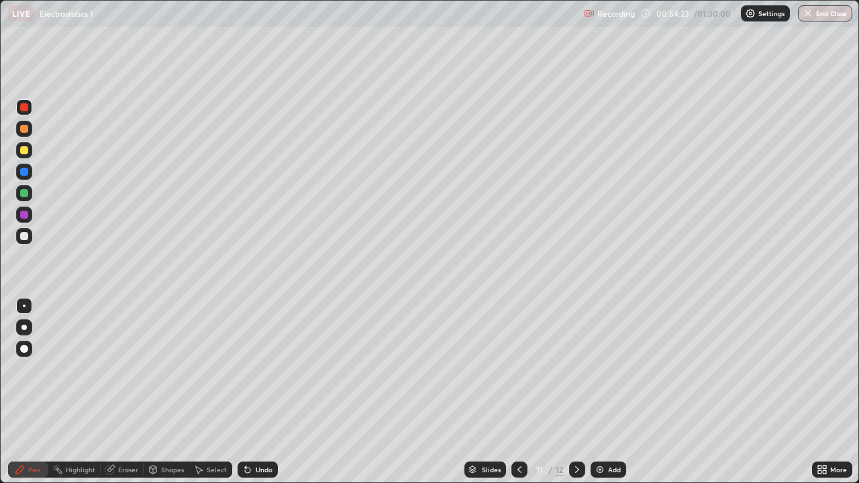
click at [574, 392] on icon at bounding box center [577, 469] width 11 height 11
click at [576, 392] on icon at bounding box center [577, 469] width 11 height 11
click at [258, 392] on div "Undo" at bounding box center [264, 469] width 17 height 7
click at [30, 241] on div at bounding box center [24, 236] width 16 height 16
click at [257, 392] on div "Undo" at bounding box center [264, 469] width 17 height 7
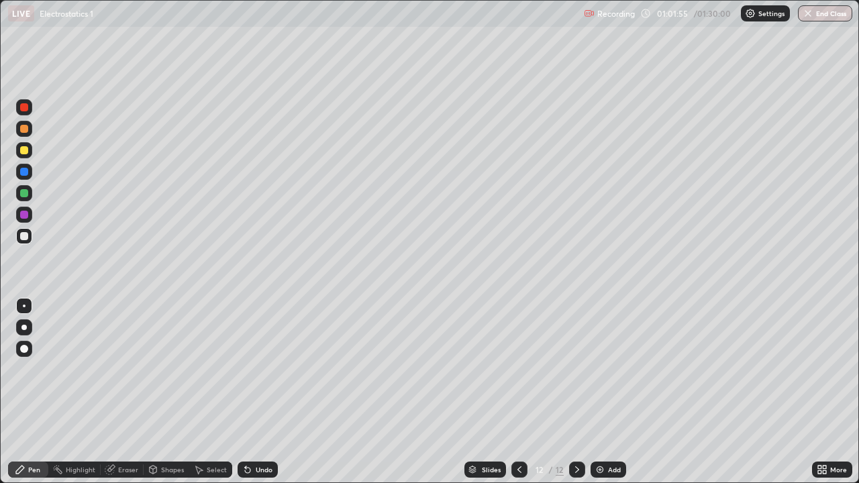
click at [609, 392] on div "Add" at bounding box center [614, 469] width 13 height 7
click at [23, 152] on div at bounding box center [24, 150] width 8 height 8
click at [264, 392] on div "Undo" at bounding box center [258, 470] width 40 height 16
click at [257, 392] on div "Undo" at bounding box center [264, 469] width 17 height 7
click at [25, 237] on div at bounding box center [24, 236] width 8 height 8
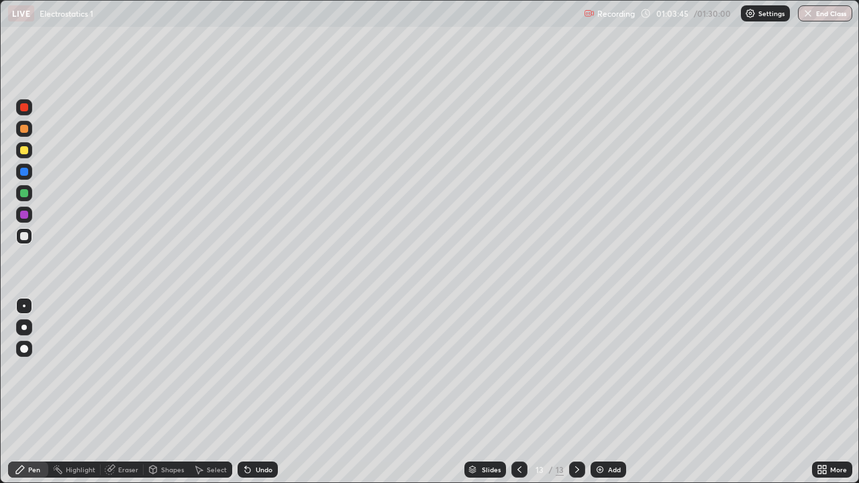
click at [19, 151] on div at bounding box center [24, 150] width 16 height 16
click at [246, 392] on icon at bounding box center [247, 470] width 5 height 5
click at [248, 392] on div "Undo" at bounding box center [258, 470] width 40 height 16
click at [129, 392] on div "Eraser" at bounding box center [128, 469] width 20 height 7
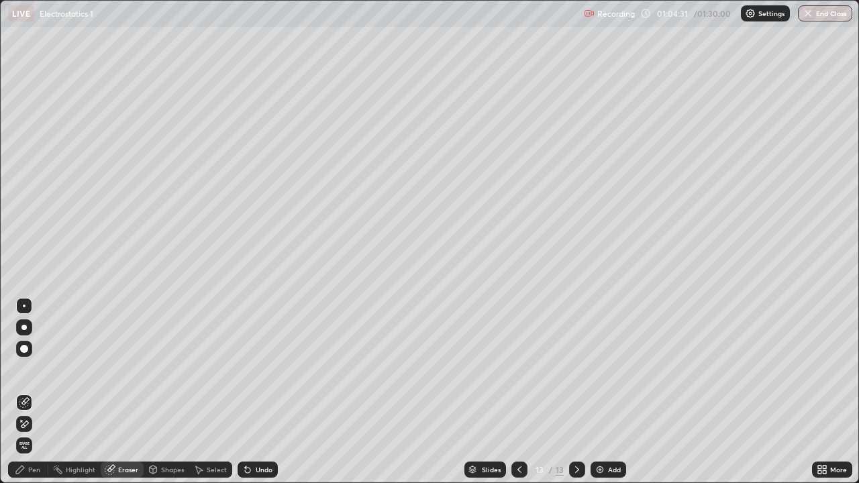
click at [124, 392] on div "Eraser" at bounding box center [122, 470] width 43 height 16
click at [37, 392] on div "Pen" at bounding box center [34, 469] width 12 height 7
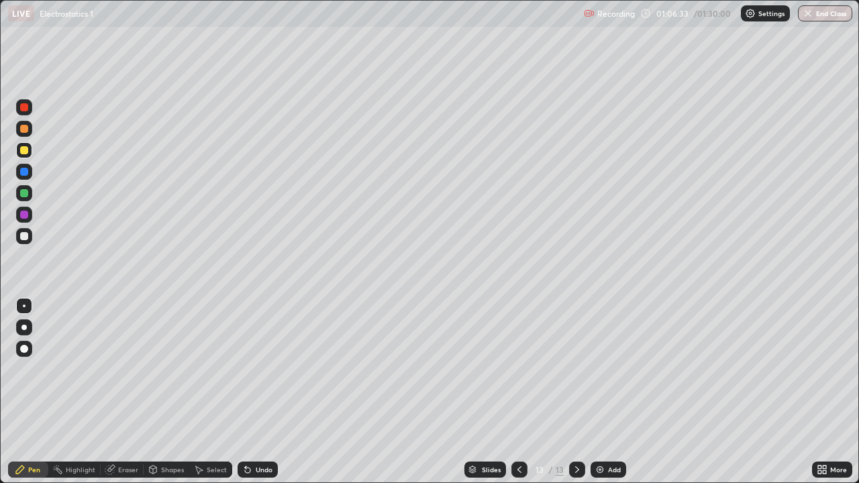
click at [217, 392] on div "Select" at bounding box center [217, 469] width 20 height 7
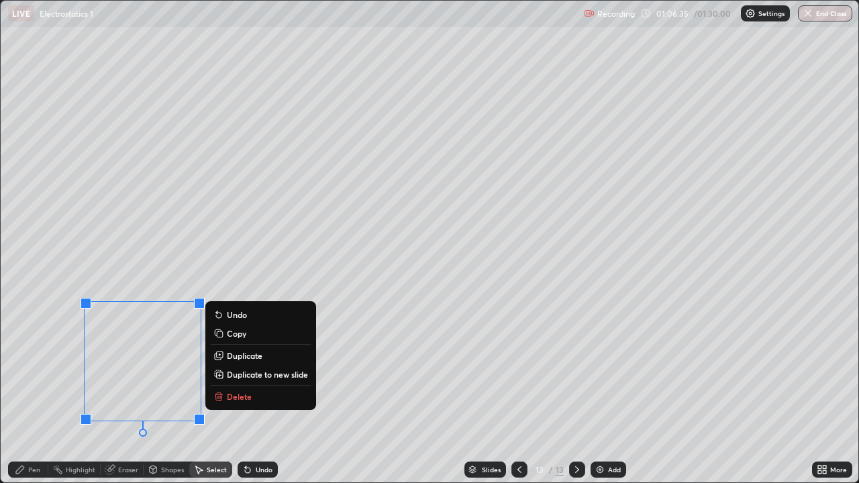
click at [246, 354] on p "Duplicate" at bounding box center [245, 355] width 36 height 11
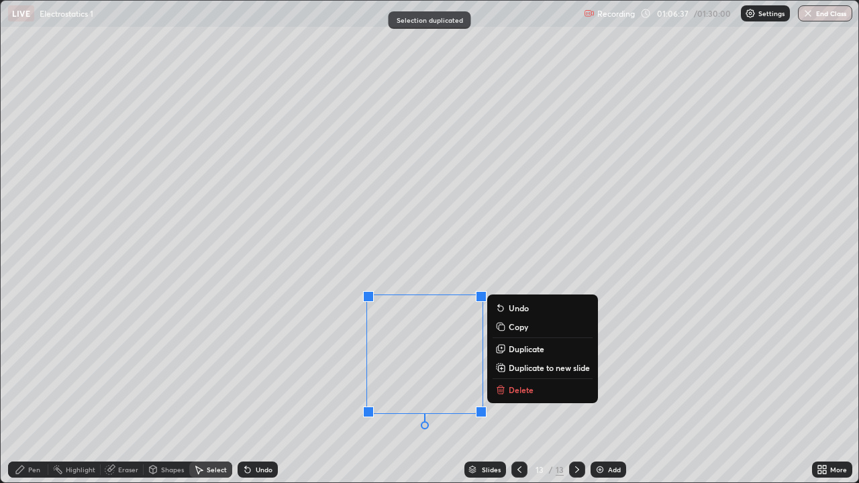
click at [270, 392] on div "0 ° Undo Copy Duplicate Duplicate to new slide Delete" at bounding box center [430, 242] width 858 height 482
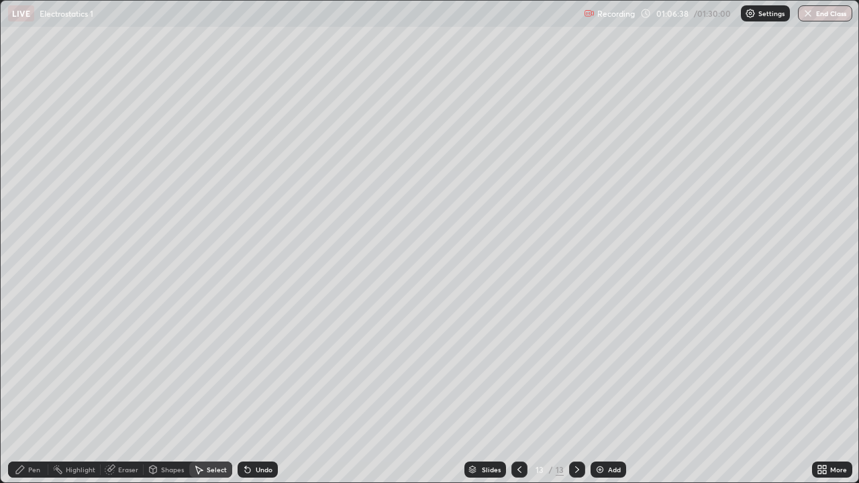
click at [32, 392] on div "Pen" at bounding box center [34, 469] width 12 height 7
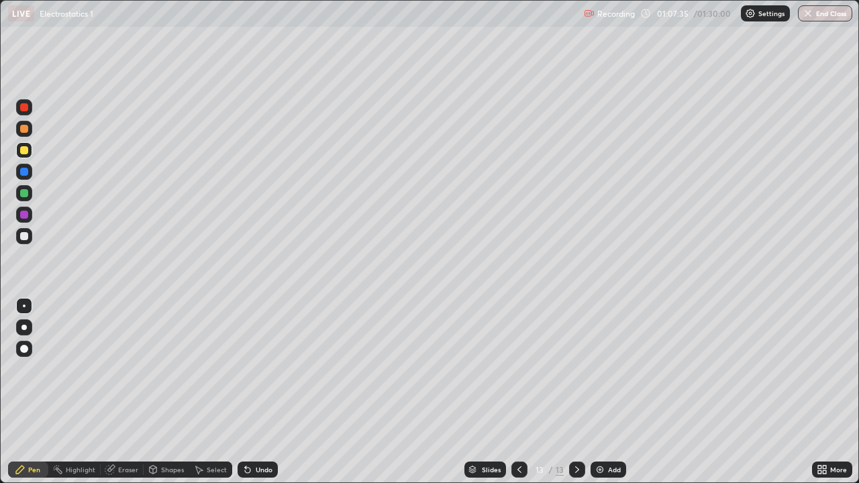
click at [611, 392] on div "Add" at bounding box center [614, 469] width 13 height 7
click at [23, 236] on div at bounding box center [24, 236] width 8 height 8
click at [162, 392] on div "Shapes" at bounding box center [167, 469] width 46 height 27
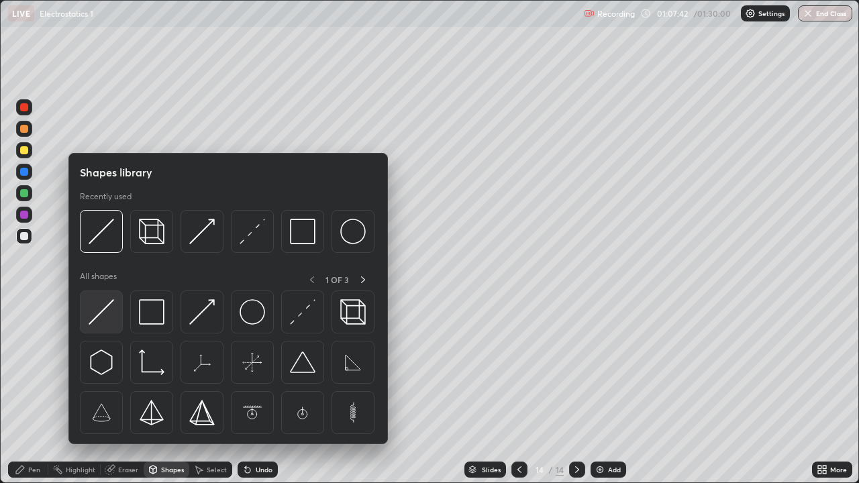
click at [107, 310] on img at bounding box center [101, 311] width 25 height 25
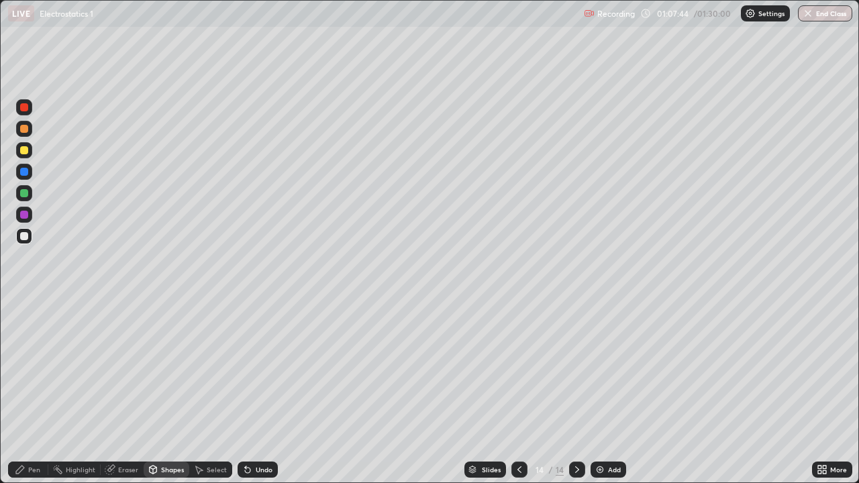
click at [168, 392] on div "Shapes" at bounding box center [172, 469] width 23 height 7
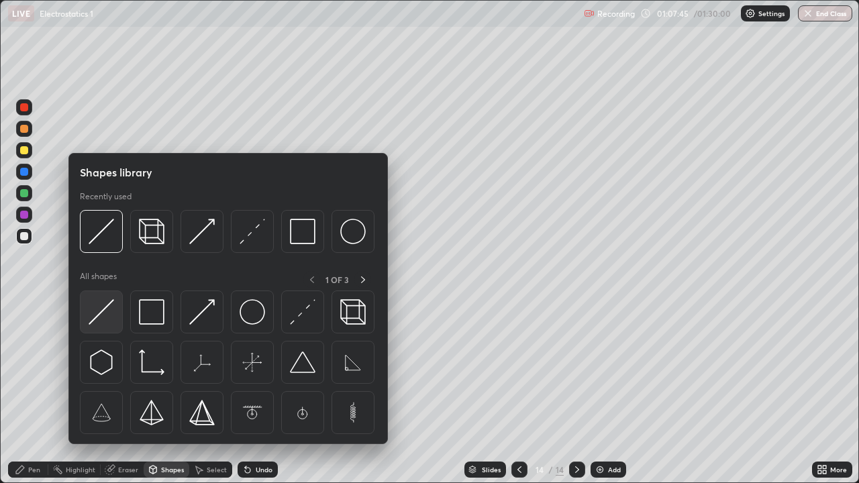
click at [104, 318] on img at bounding box center [101, 311] width 25 height 25
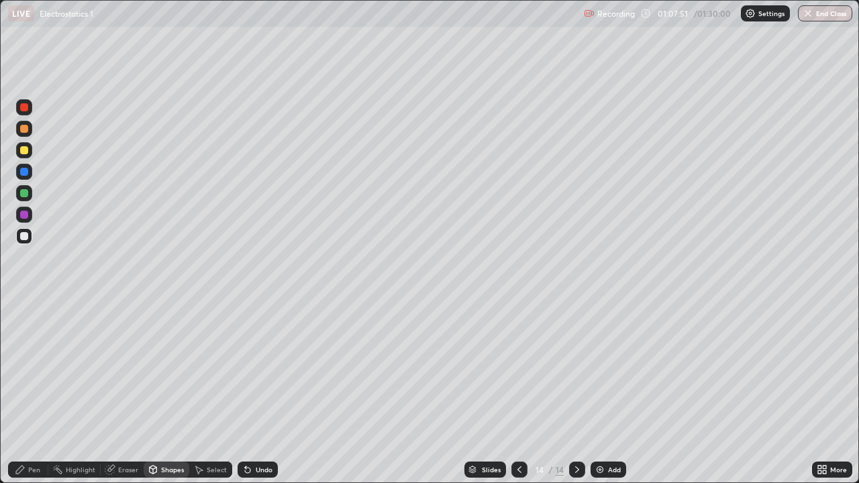
click at [28, 392] on div "Pen" at bounding box center [34, 469] width 12 height 7
click at [25, 157] on div at bounding box center [24, 150] width 16 height 16
click at [248, 392] on icon at bounding box center [247, 470] width 5 height 5
click at [21, 234] on div at bounding box center [24, 236] width 8 height 8
click at [21, 112] on div at bounding box center [24, 107] width 16 height 16
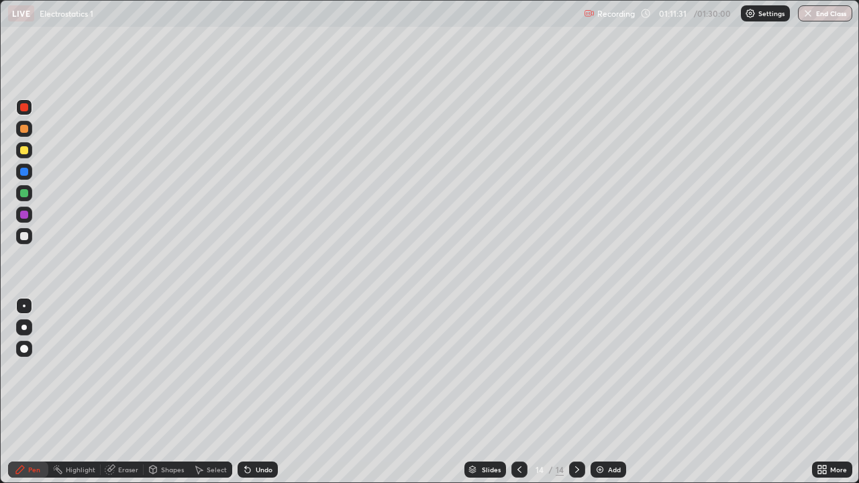
click at [270, 392] on div "Undo" at bounding box center [264, 469] width 17 height 7
click at [22, 149] on div at bounding box center [24, 150] width 8 height 8
click at [23, 234] on div at bounding box center [24, 236] width 8 height 8
click at [246, 392] on icon at bounding box center [247, 470] width 5 height 5
click at [21, 215] on div at bounding box center [24, 215] width 8 height 8
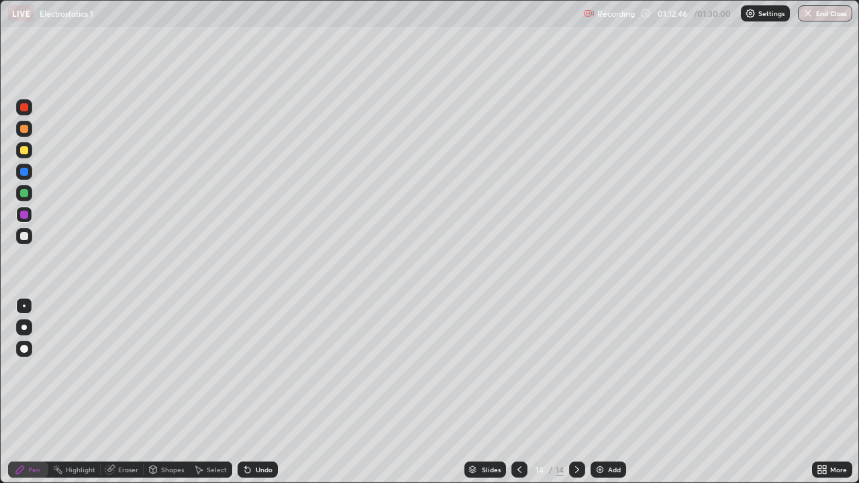
click at [252, 392] on div "Undo" at bounding box center [258, 470] width 40 height 16
click at [251, 392] on icon at bounding box center [247, 469] width 11 height 11
click at [251, 392] on div "Undo" at bounding box center [258, 470] width 40 height 16
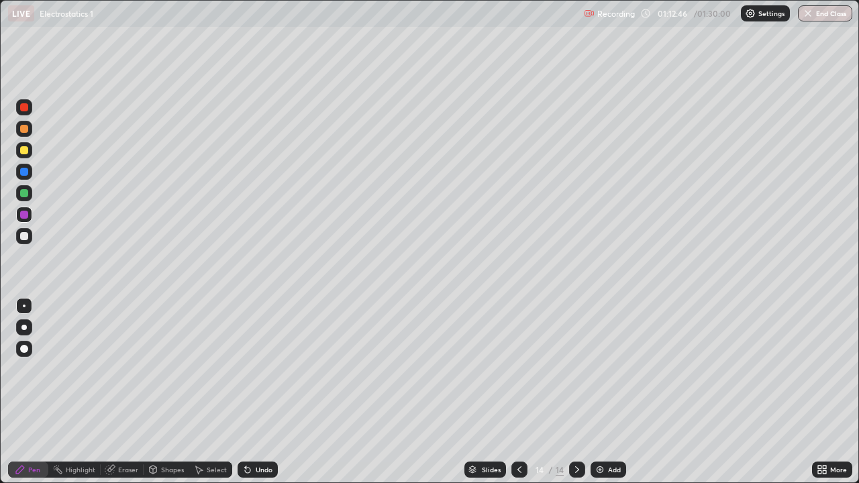
click at [252, 392] on div "Undo" at bounding box center [258, 470] width 40 height 16
click at [28, 131] on div at bounding box center [24, 129] width 8 height 8
click at [20, 192] on div at bounding box center [24, 193] width 8 height 8
click at [611, 392] on div "Add" at bounding box center [614, 469] width 13 height 7
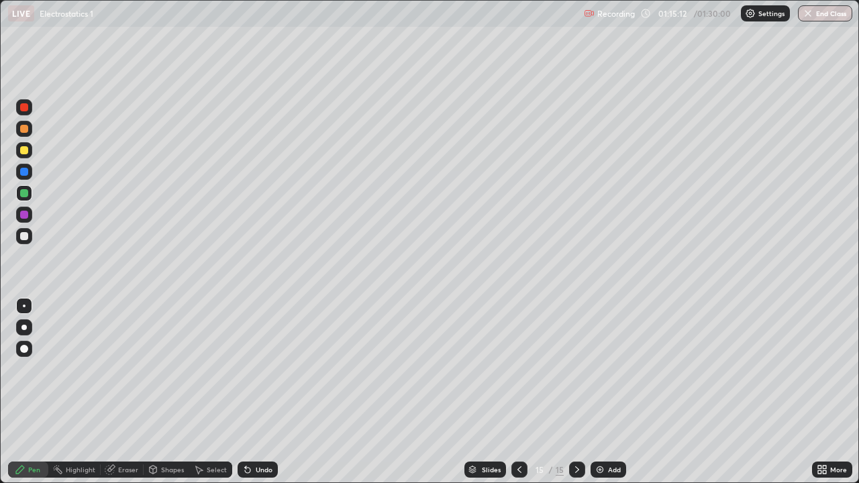
click at [18, 236] on div at bounding box center [24, 236] width 16 height 16
click at [28, 151] on div at bounding box center [24, 150] width 8 height 8
click at [24, 192] on div at bounding box center [24, 193] width 8 height 8
click at [252, 392] on div "Undo" at bounding box center [258, 470] width 40 height 16
click at [24, 237] on div at bounding box center [24, 236] width 8 height 8
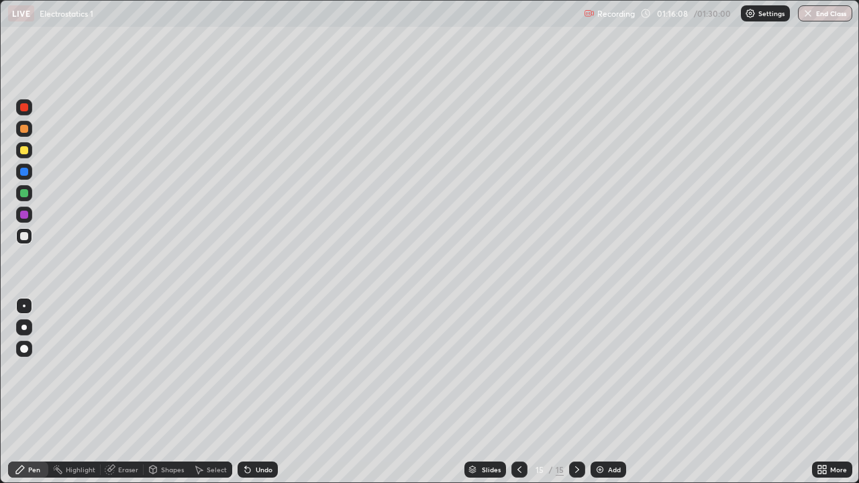
click at [245, 392] on icon at bounding box center [247, 470] width 5 height 5
click at [25, 109] on div at bounding box center [24, 107] width 8 height 8
click at [256, 392] on div "Undo" at bounding box center [264, 469] width 17 height 7
click at [24, 168] on div at bounding box center [24, 172] width 8 height 8
click at [23, 240] on div at bounding box center [24, 236] width 16 height 16
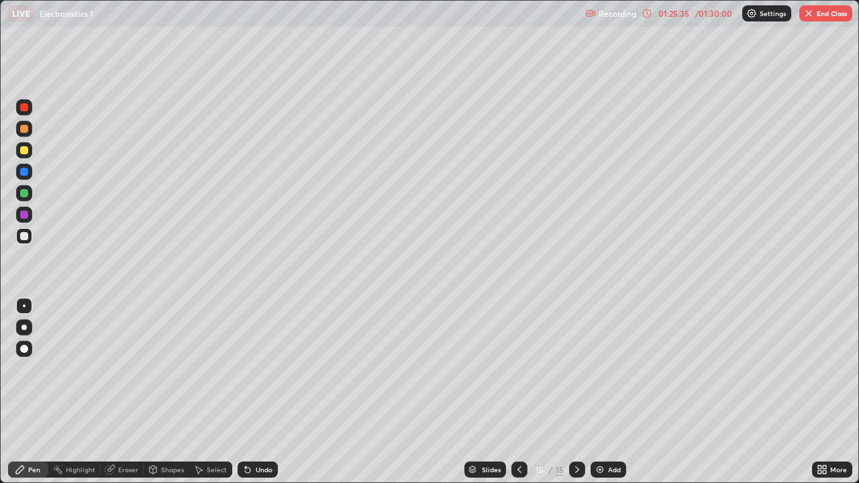
click at [21, 235] on div at bounding box center [24, 236] width 8 height 8
click at [256, 392] on div "Undo" at bounding box center [264, 469] width 17 height 7
click at [25, 132] on div at bounding box center [24, 129] width 8 height 8
click at [253, 392] on div "Undo" at bounding box center [258, 470] width 40 height 16
click at [256, 392] on div "Undo" at bounding box center [264, 469] width 17 height 7
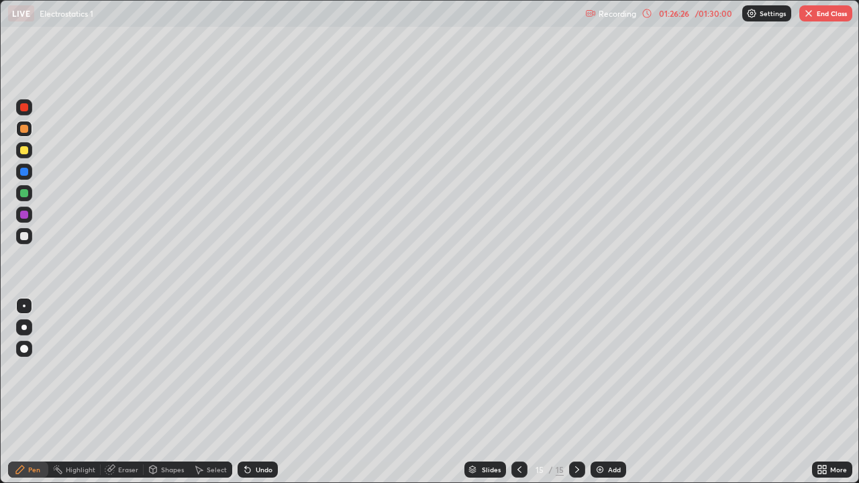
click at [256, 392] on div "Undo" at bounding box center [264, 469] width 17 height 7
click at [25, 239] on div at bounding box center [24, 236] width 8 height 8
click at [30, 109] on div at bounding box center [24, 107] width 16 height 16
click at [259, 392] on div "Undo" at bounding box center [264, 469] width 17 height 7
click at [495, 392] on div "Slides" at bounding box center [491, 469] width 19 height 7
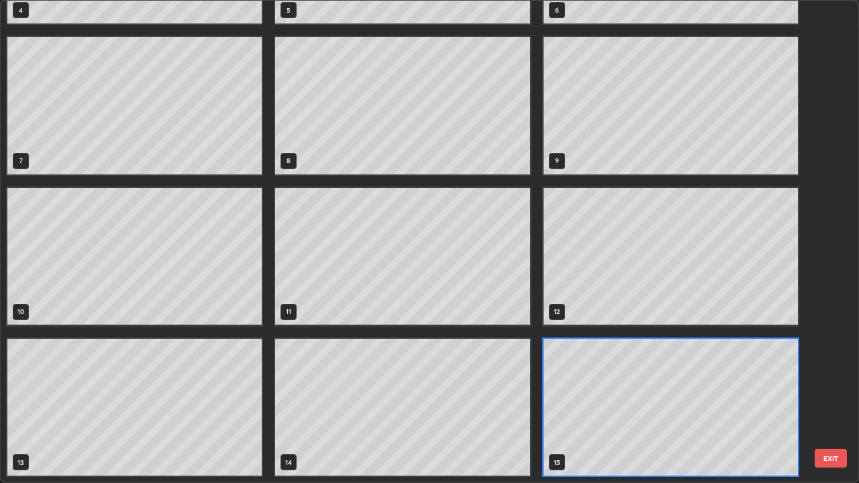
scroll to position [478, 851]
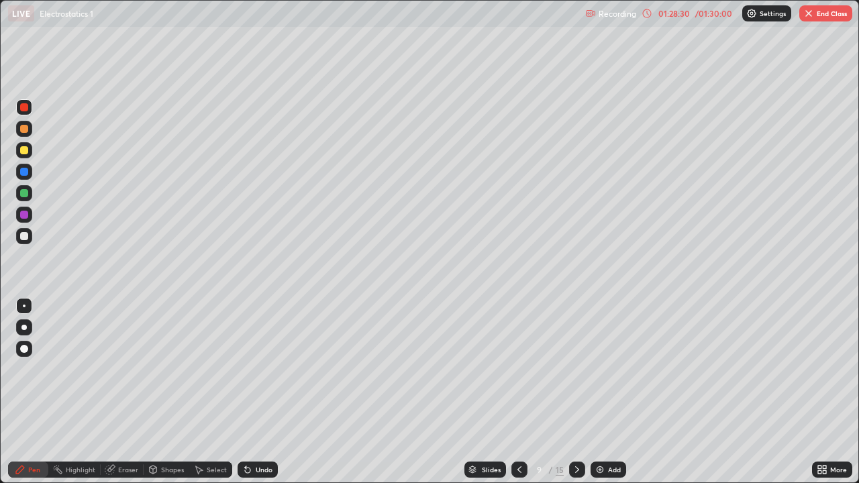
click at [490, 392] on div "Slides" at bounding box center [491, 469] width 19 height 7
click at [576, 392] on icon at bounding box center [577, 469] width 11 height 11
click at [582, 392] on div at bounding box center [577, 470] width 16 height 16
click at [574, 392] on icon at bounding box center [577, 469] width 11 height 11
click at [576, 392] on icon at bounding box center [577, 469] width 4 height 7
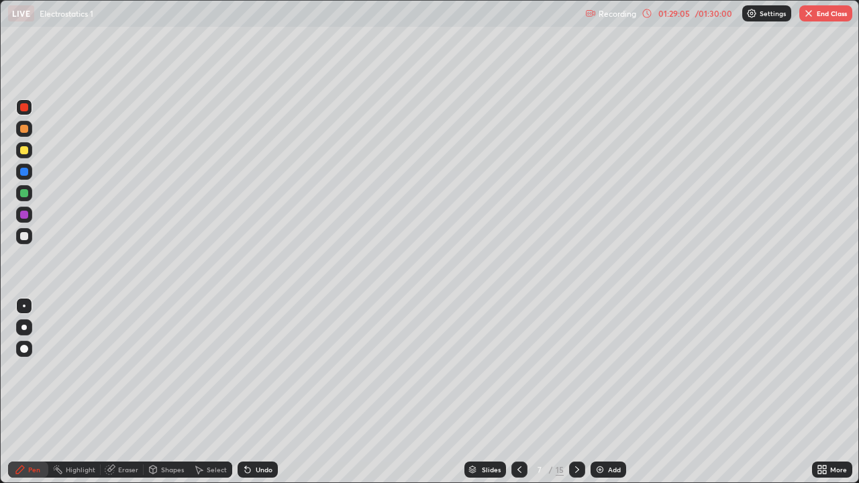
click at [518, 392] on icon at bounding box center [519, 469] width 11 height 11
click at [576, 392] on icon at bounding box center [577, 469] width 11 height 11
click at [577, 392] on icon at bounding box center [577, 469] width 11 height 11
click at [582, 392] on div at bounding box center [577, 470] width 16 height 16
click at [577, 392] on icon at bounding box center [577, 469] width 11 height 11
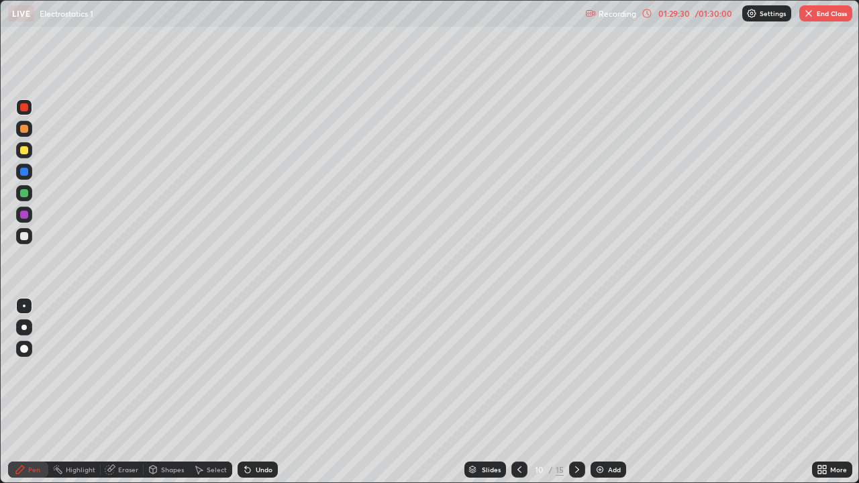
click at [574, 392] on icon at bounding box center [577, 469] width 11 height 11
click at [577, 392] on icon at bounding box center [577, 469] width 11 height 11
click at [576, 392] on icon at bounding box center [577, 469] width 4 height 7
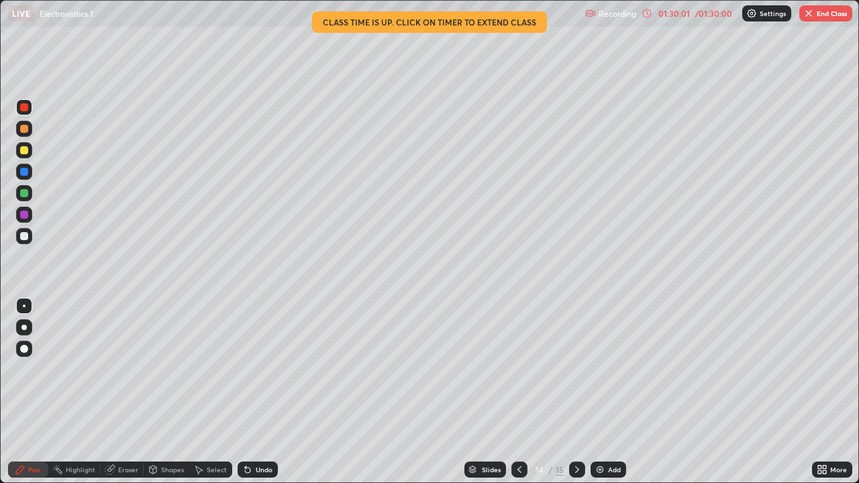
click at [575, 392] on icon at bounding box center [577, 469] width 11 height 11
click at [827, 11] on button "End Class" at bounding box center [825, 13] width 53 height 16
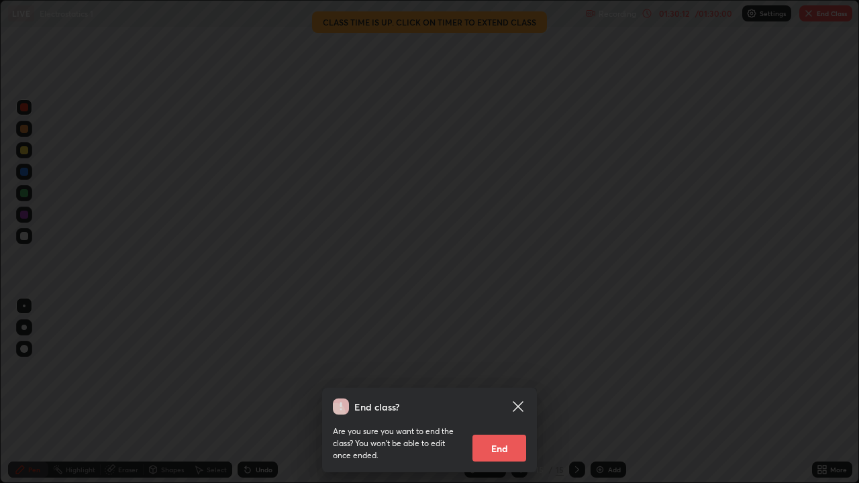
click at [500, 392] on button "End" at bounding box center [499, 448] width 54 height 27
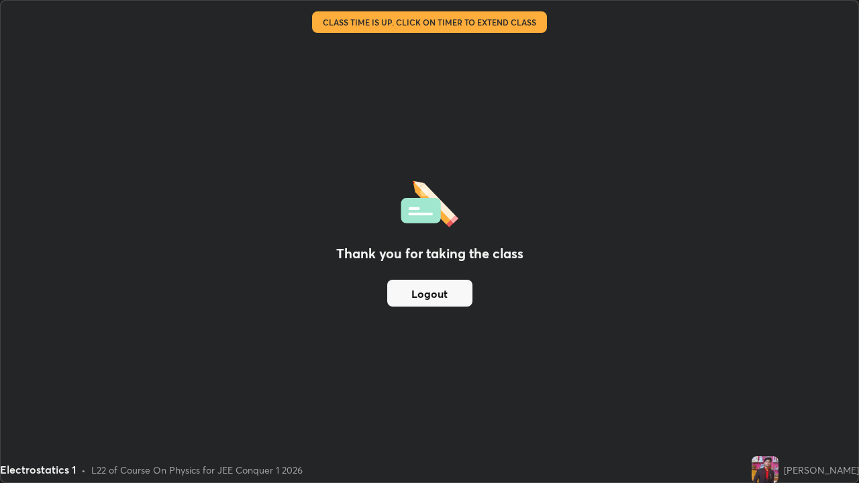
click at [443, 291] on button "Logout" at bounding box center [429, 293] width 85 height 27
click at [439, 293] on button "Logout" at bounding box center [429, 293] width 85 height 27
click at [442, 299] on button "Logout" at bounding box center [429, 293] width 85 height 27
